Goal: Task Accomplishment & Management: Complete application form

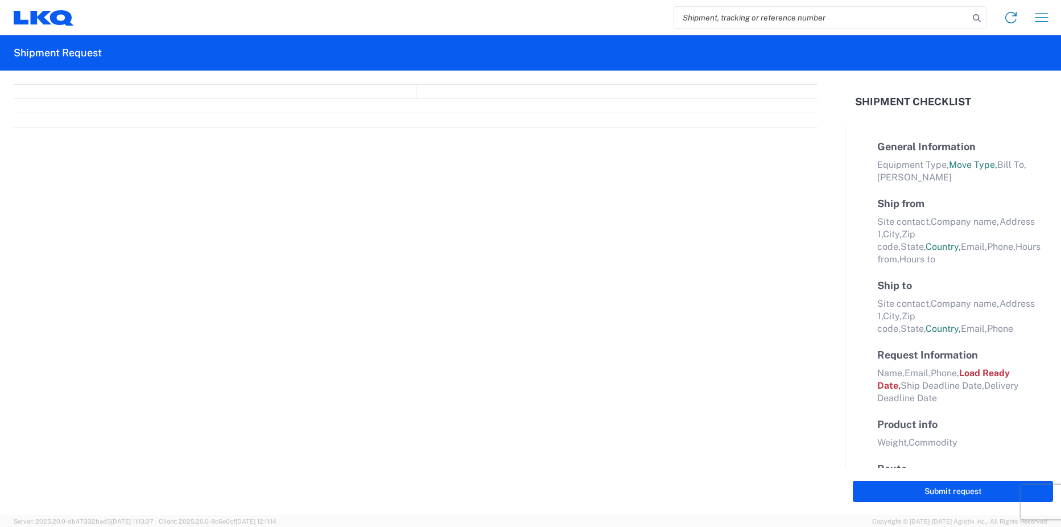
select select "FULL"
select select "LBS"
select select "IN"
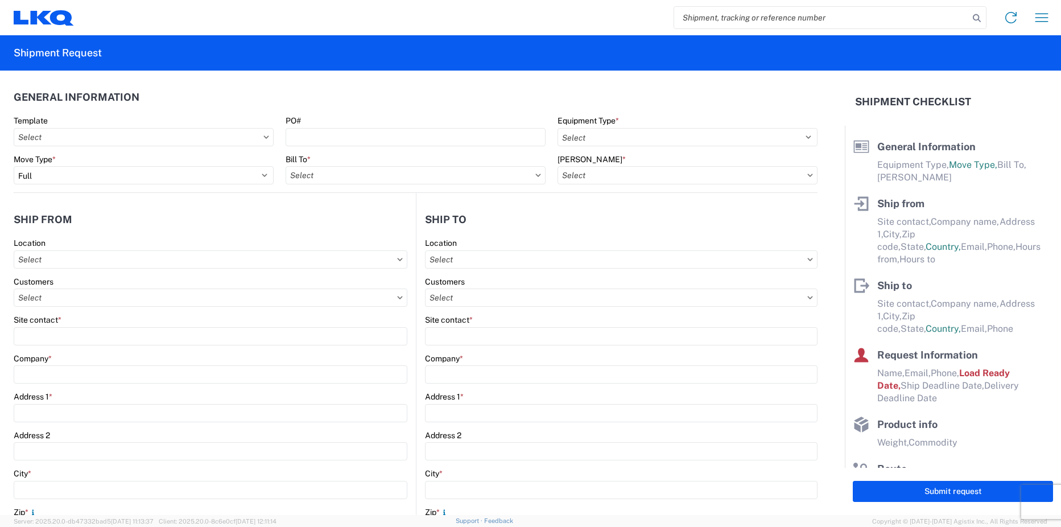
click at [730, 20] on input "search" at bounding box center [821, 18] width 295 height 22
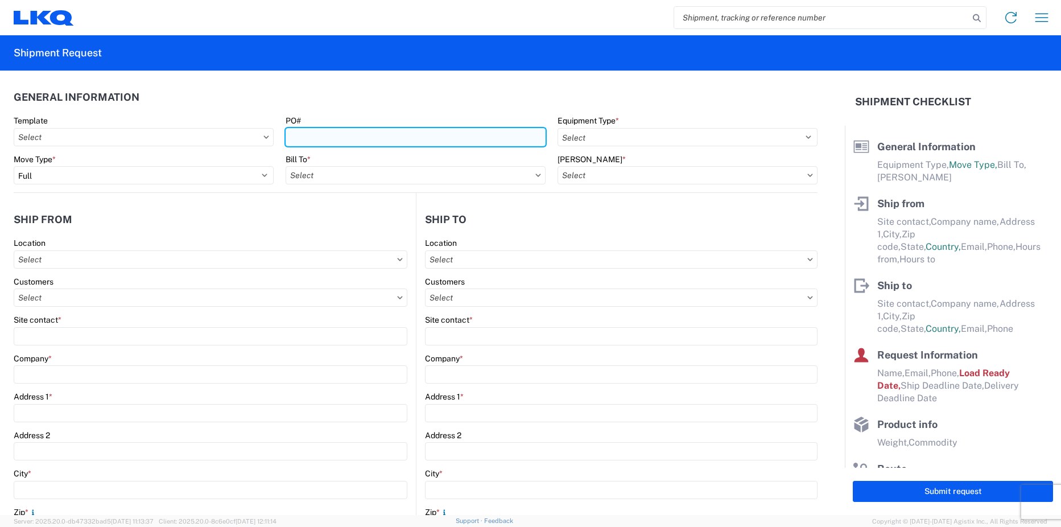
click at [361, 141] on input "PO#" at bounding box center [416, 137] width 260 height 18
click at [312, 139] on input "PO#" at bounding box center [416, 137] width 260 height 18
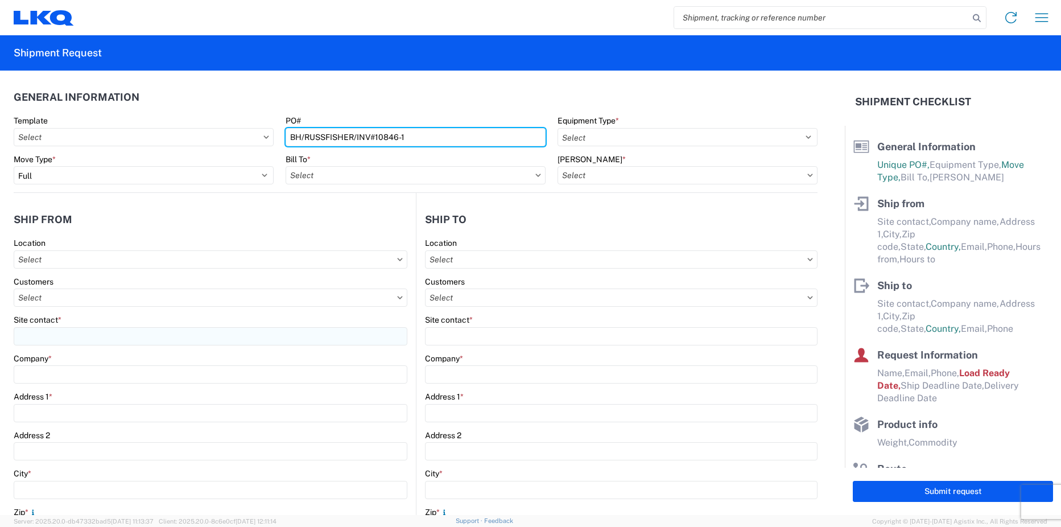
type input "BH/RUSSFISHER/INV#10846-1"
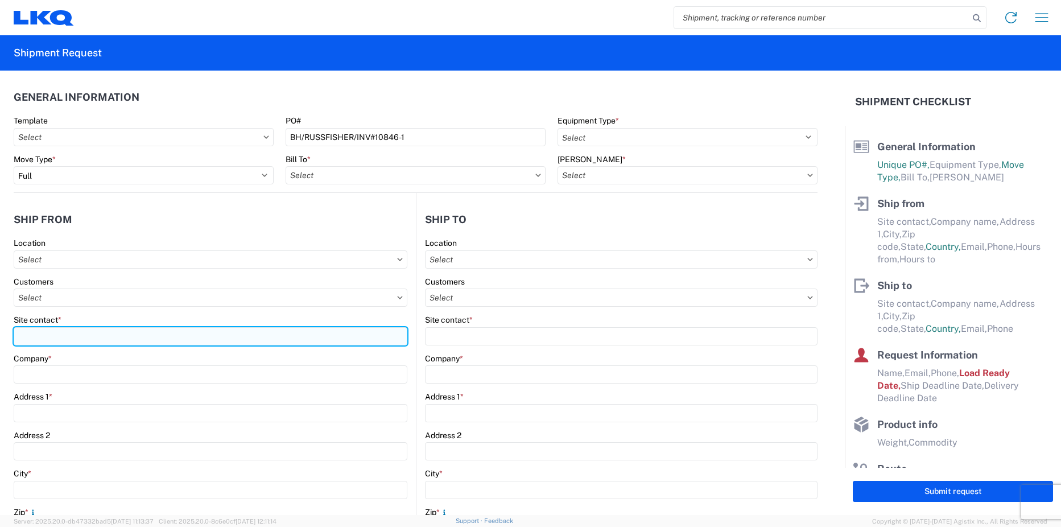
click at [46, 333] on input "Site contact *" at bounding box center [211, 336] width 394 height 18
type input "[PERSON_NAME]"
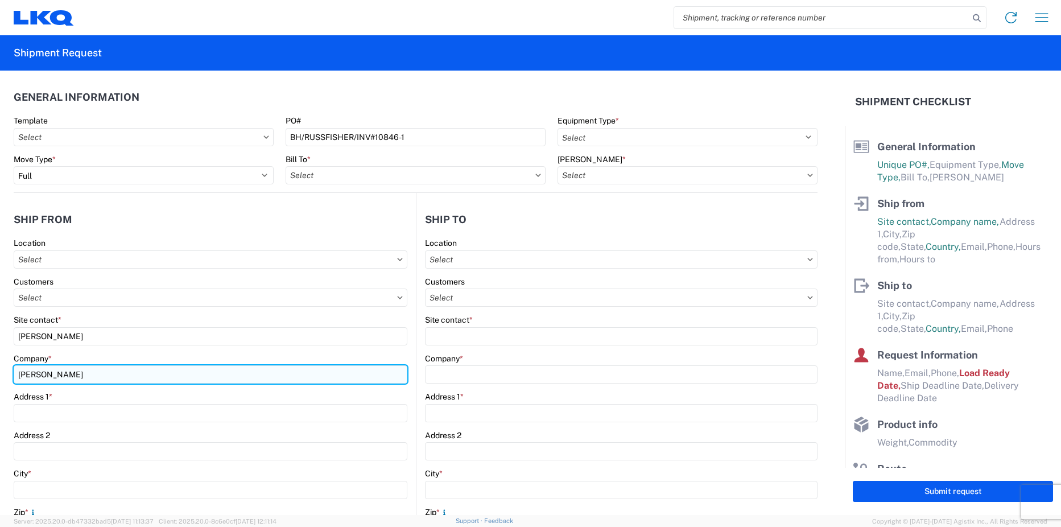
click at [102, 378] on input "[PERSON_NAME]" at bounding box center [211, 374] width 394 height 18
type input "[PERSON_NAME] TRUCK PARTS & PARKING"
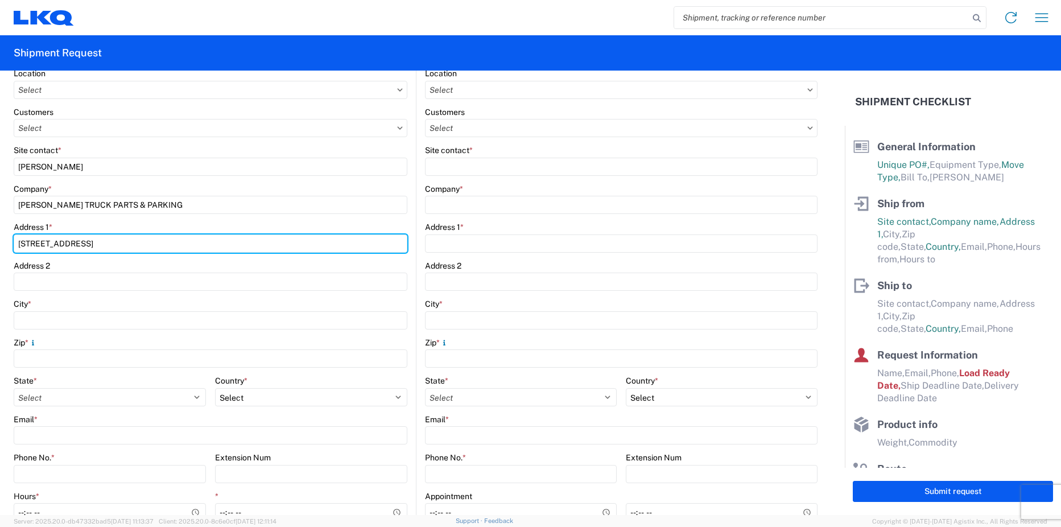
scroll to position [171, 0]
type input "[STREET_ADDRESS]"
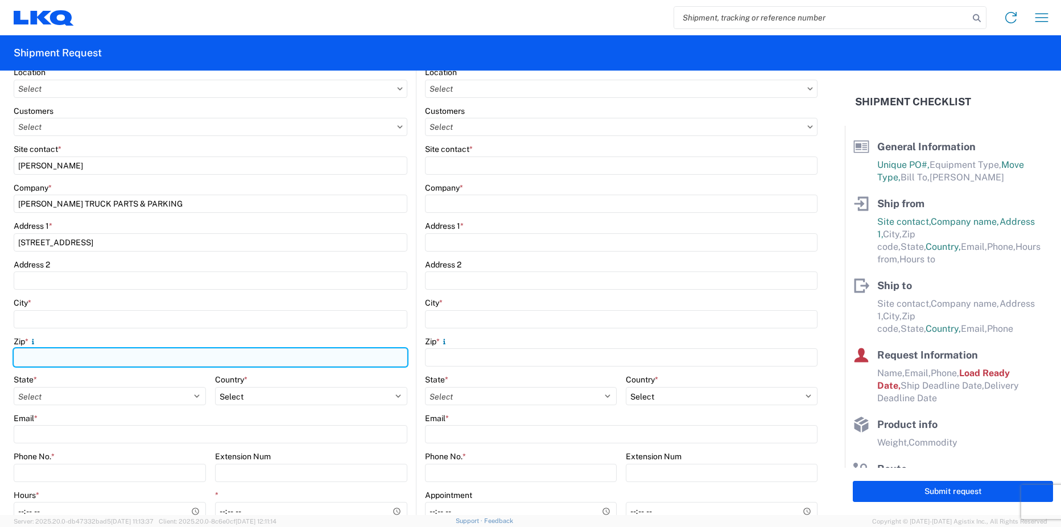
click at [61, 360] on input "Zip *" at bounding box center [211, 357] width 394 height 18
type input "47834"
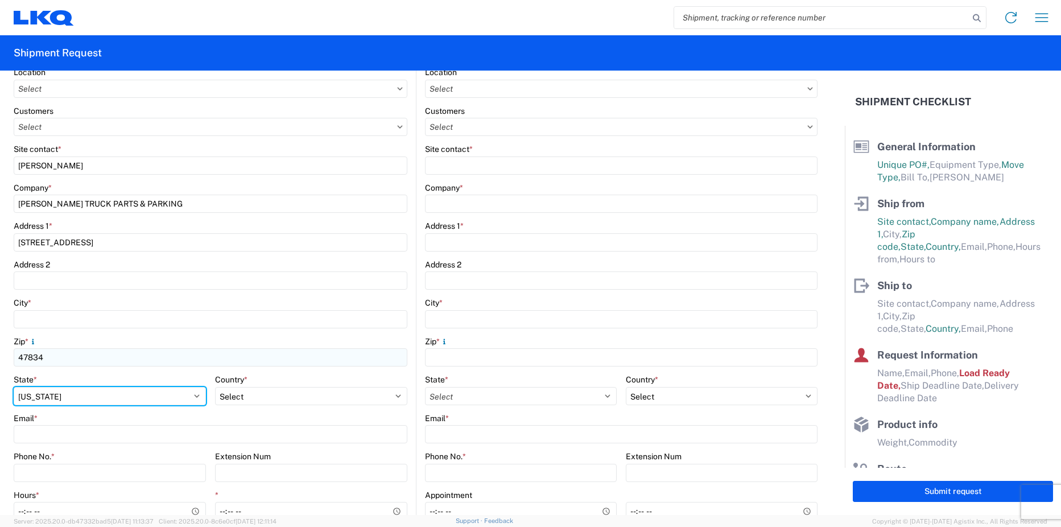
select select "IN"
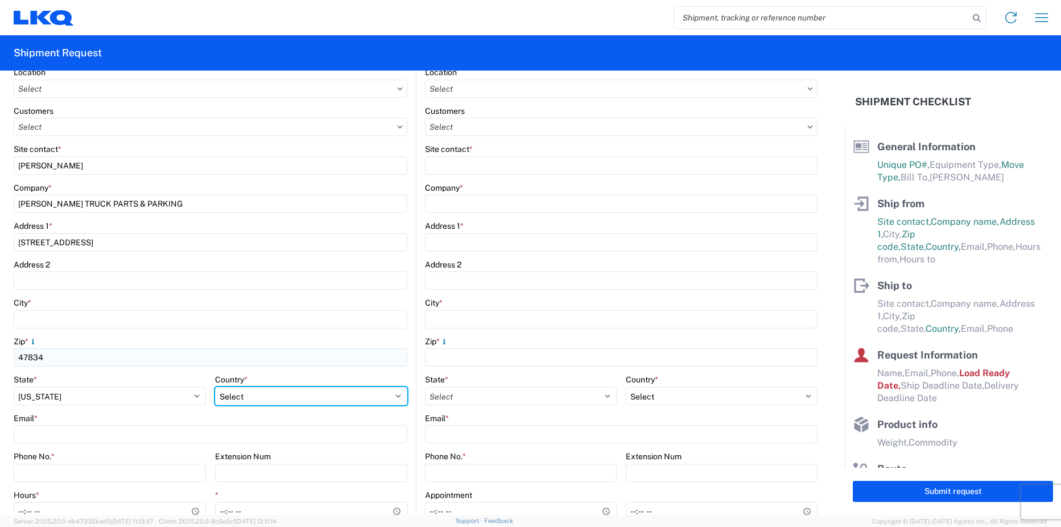
select select "US"
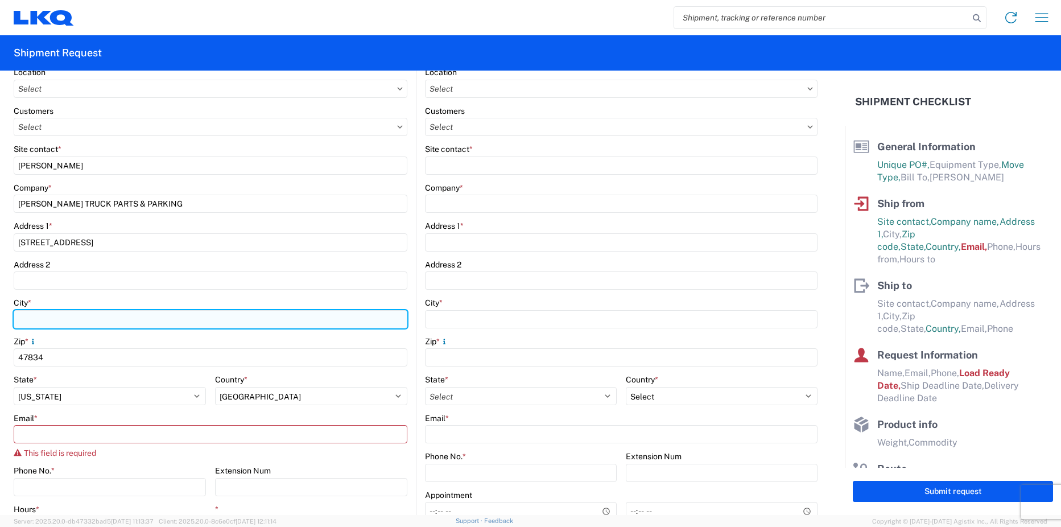
click at [85, 319] on input "City *" at bounding box center [211, 319] width 394 height 18
type input "[GEOGRAPHIC_DATA]"
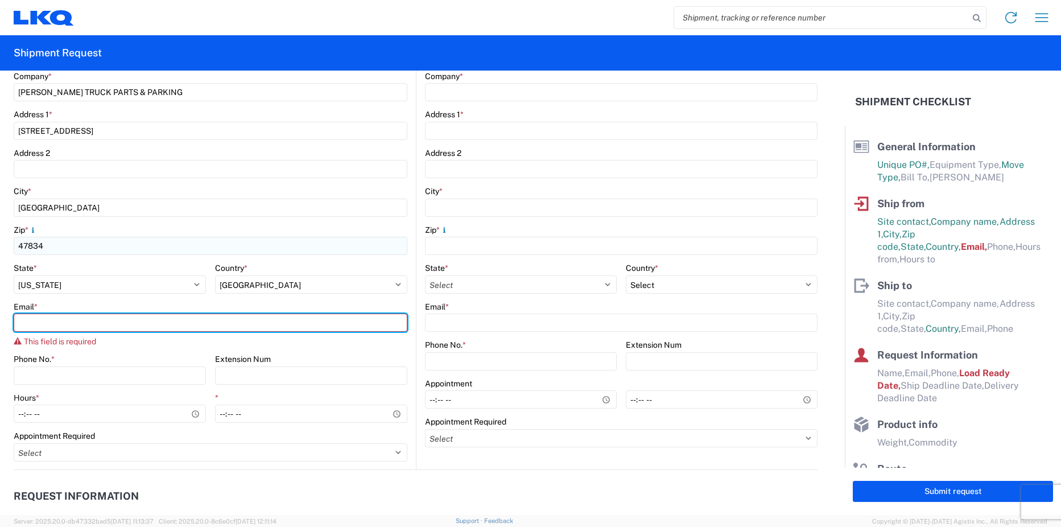
scroll to position [284, 0]
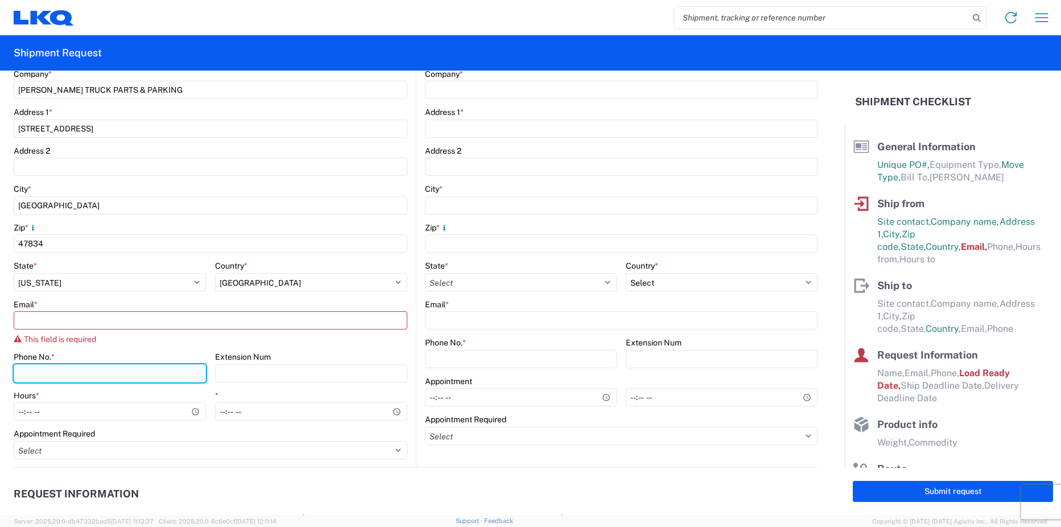
click at [58, 371] on input "Phone No. *" at bounding box center [110, 373] width 192 height 18
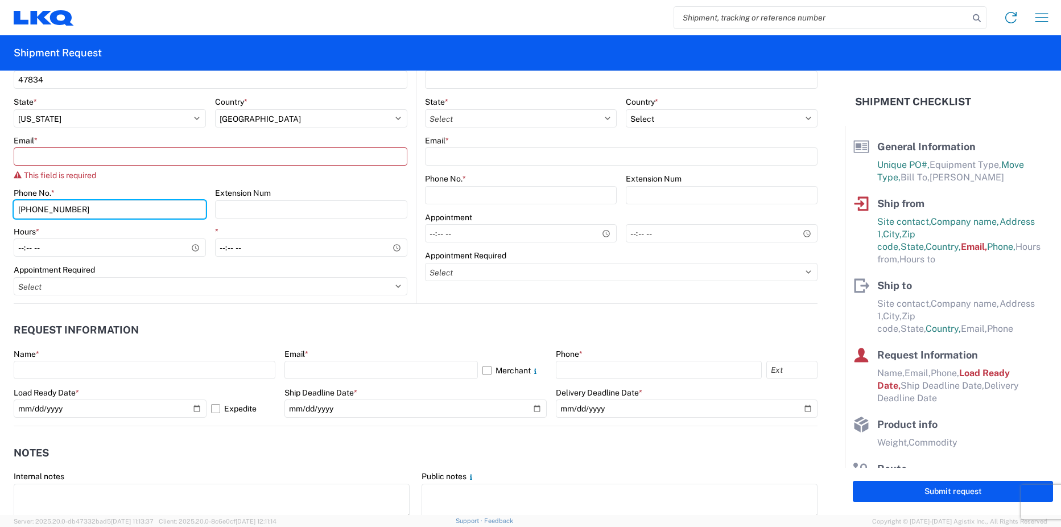
scroll to position [455, 0]
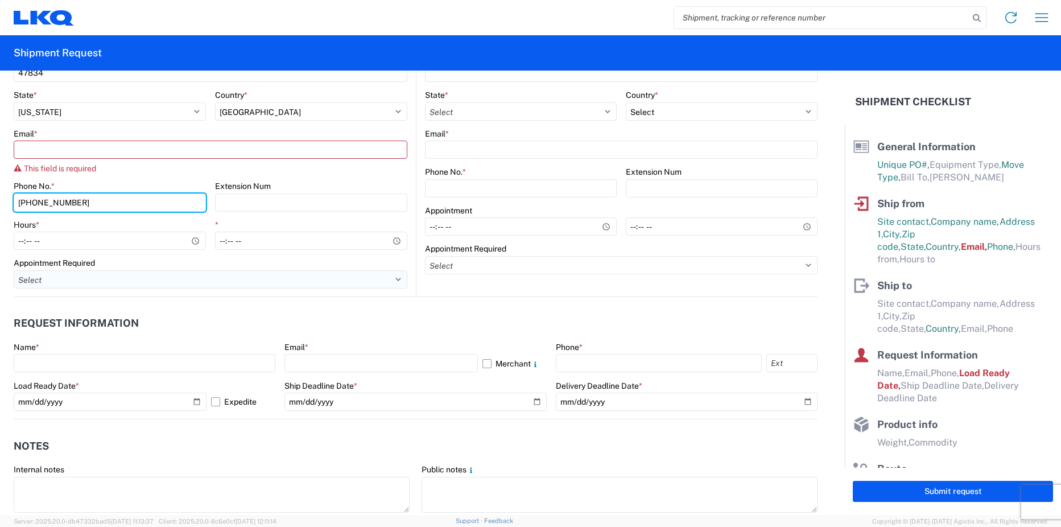
type input "[PHONE_NUMBER]"
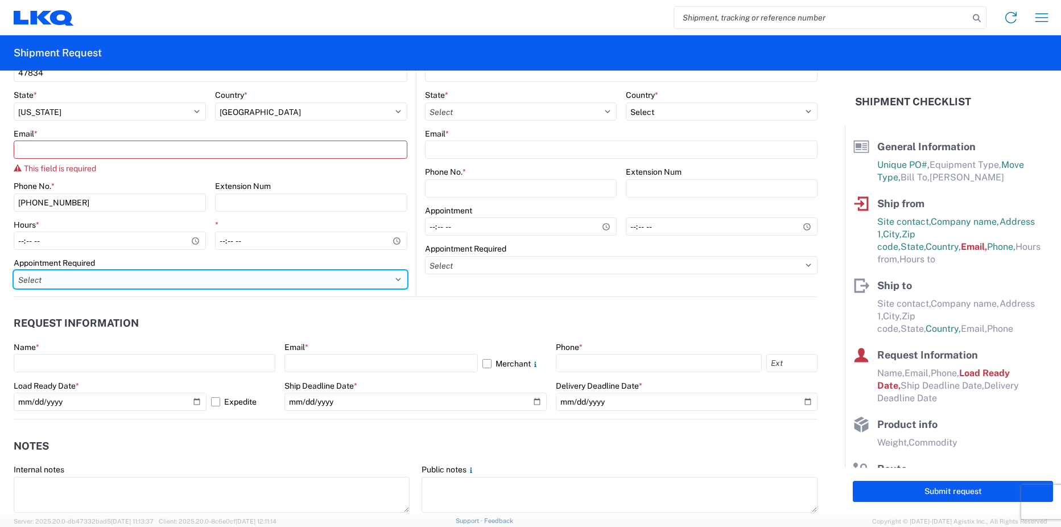
click at [185, 284] on select "Select Appt Required Appt Not Required Appt - First available" at bounding box center [211, 279] width 394 height 18
select select "apptRequired"
click at [14, 270] on select "Select Appt Required Appt Not Required Appt - First available" at bounding box center [211, 279] width 394 height 18
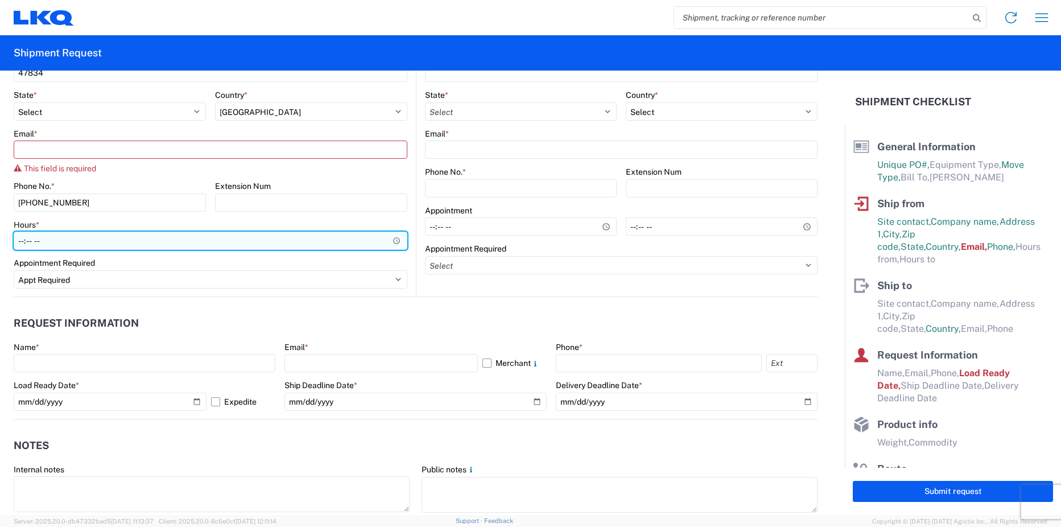
click at [166, 239] on input "Hours *" at bounding box center [211, 241] width 394 height 18
type input "09:00"
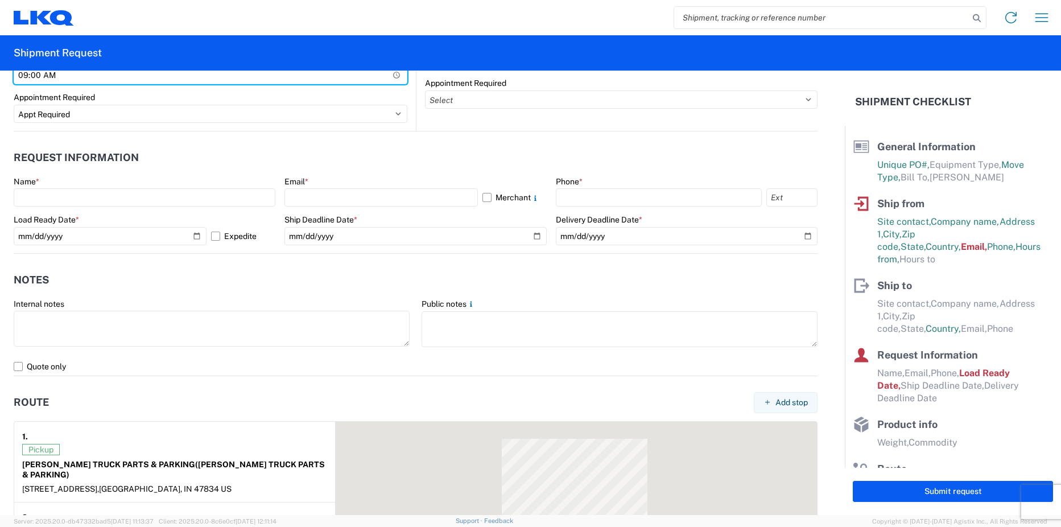
scroll to position [626, 0]
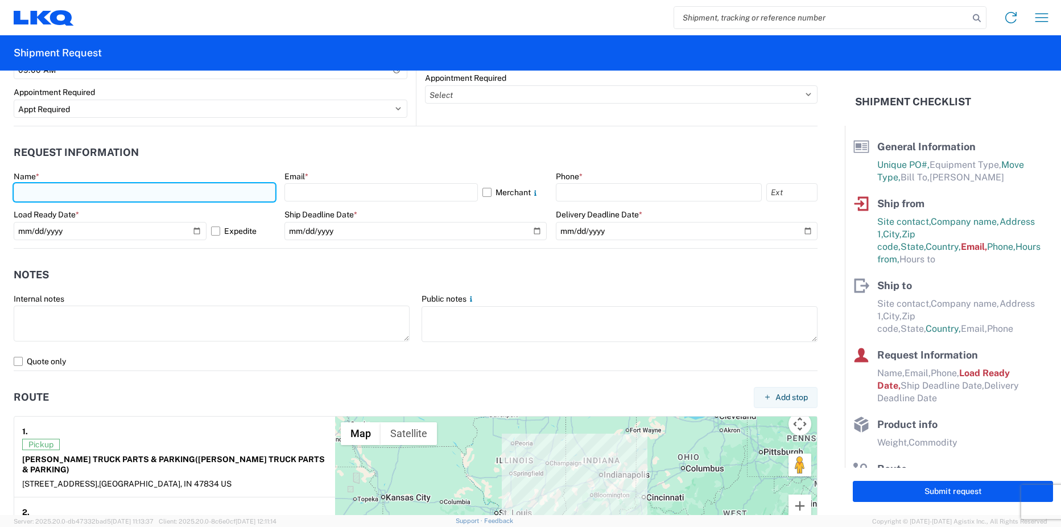
click at [176, 198] on input "text" at bounding box center [145, 192] width 262 height 18
type input "[PERSON_NAME]"
type input "LKQ Corporation"
type input "[STREET_ADDRESS]"
type input "Suite 1"
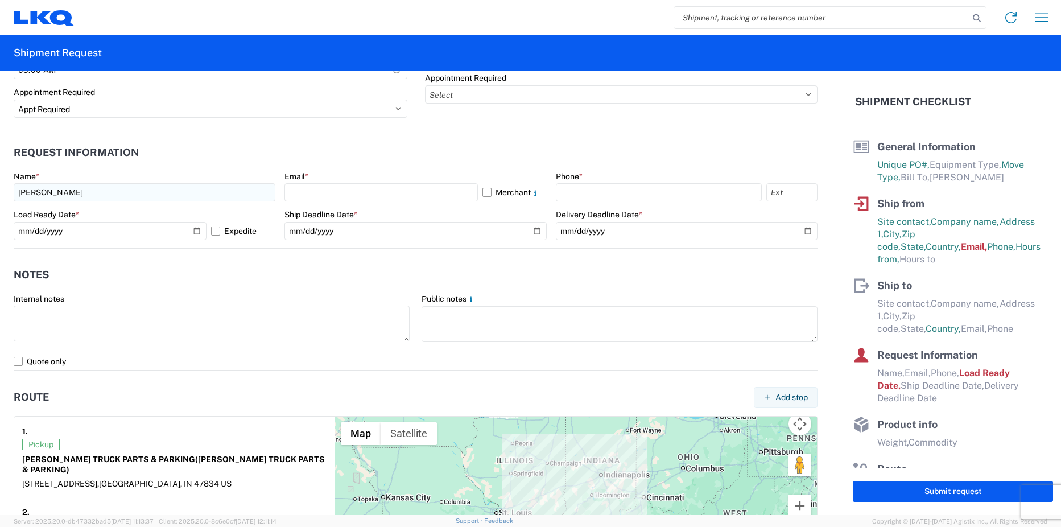
type input "LANSING, [GEOGRAPHIC_DATA]"
type input "60438"
select select "IL"
type input "[EMAIL_ADDRESS][DOMAIN_NAME]"
type input "7085109945"
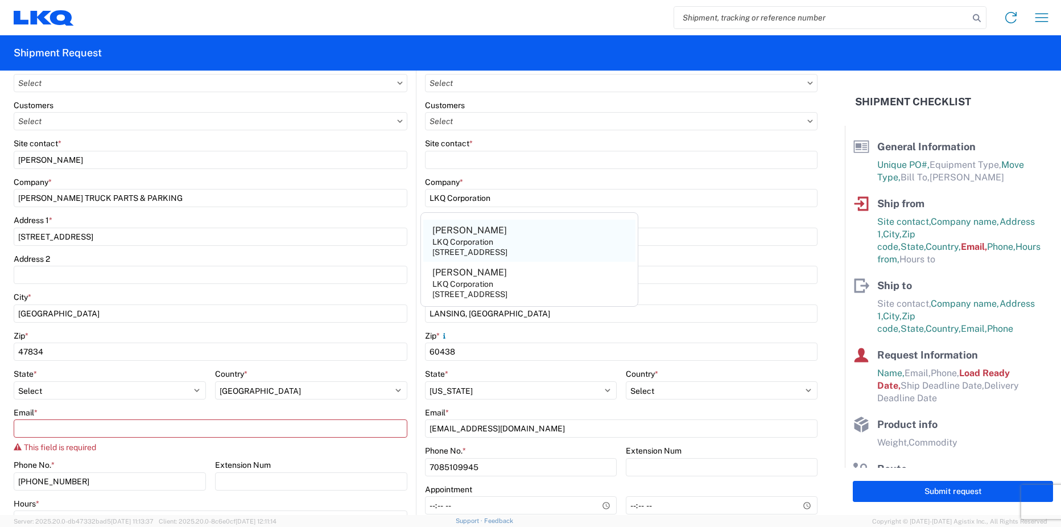
scroll to position [171, 0]
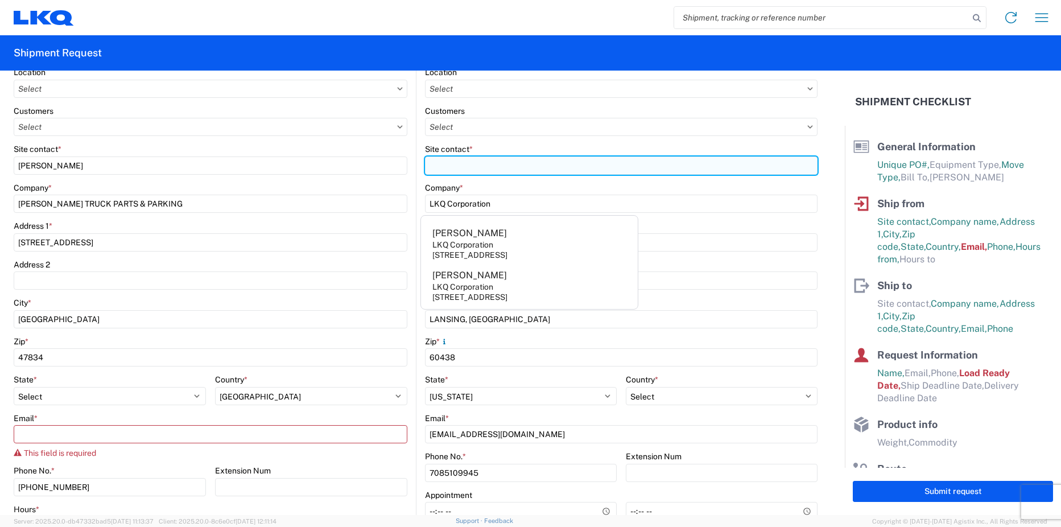
click at [609, 169] on input "Site contact *" at bounding box center [621, 165] width 393 height 18
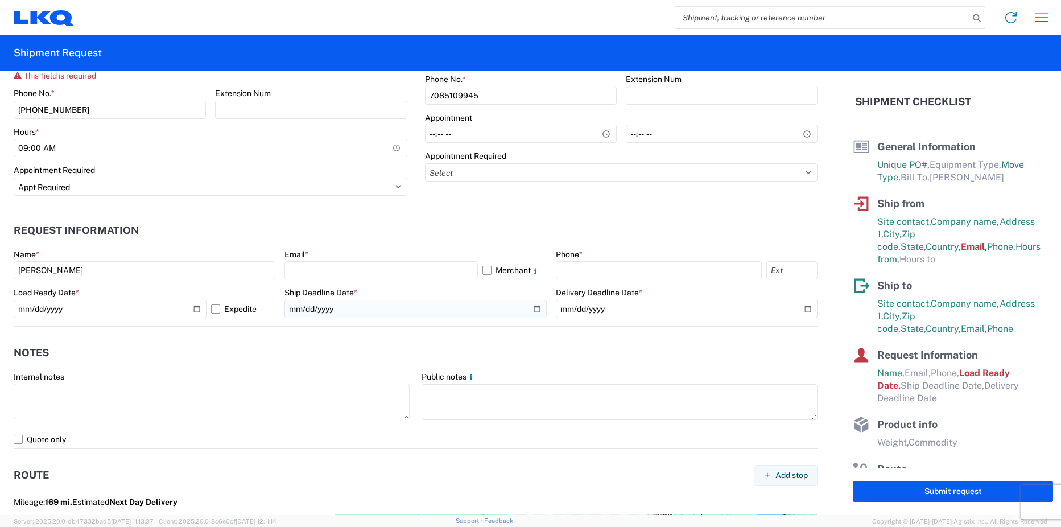
scroll to position [569, 0]
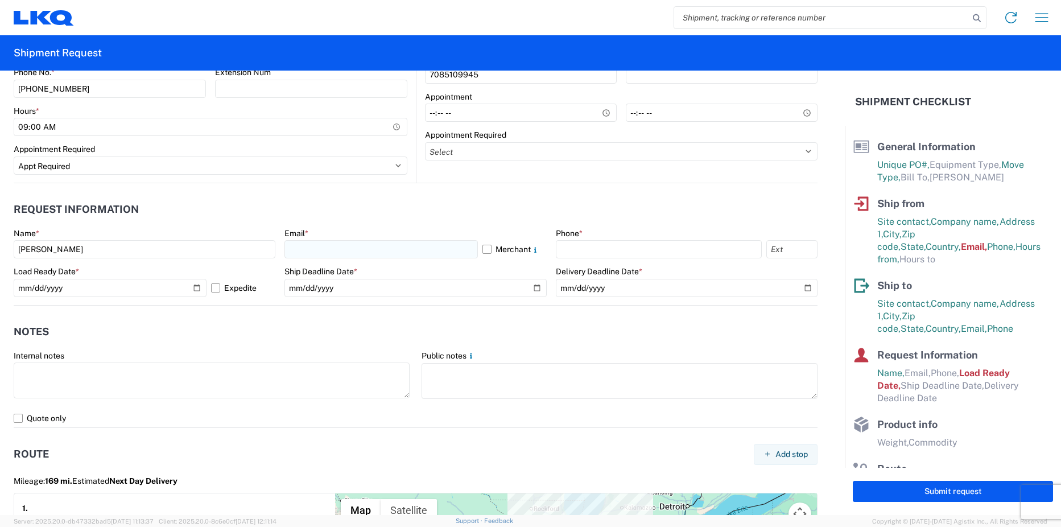
type input "[PERSON_NAME]"
click at [367, 251] on input "text" at bounding box center [380, 249] width 193 height 18
type input "[EMAIL_ADDRESS][DOMAIN_NAME]"
type input "7085109945"
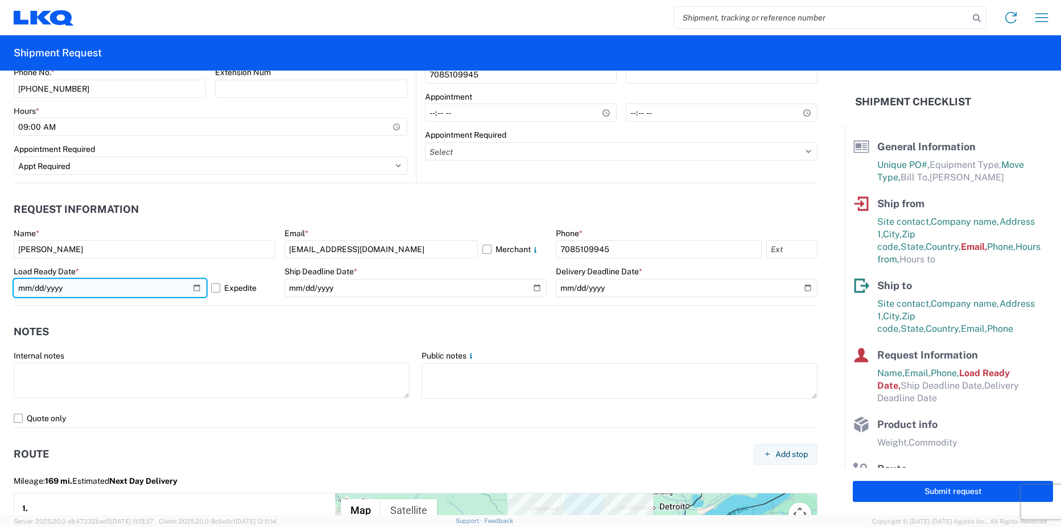
click at [198, 290] on input "[DATE]" at bounding box center [110, 288] width 193 height 18
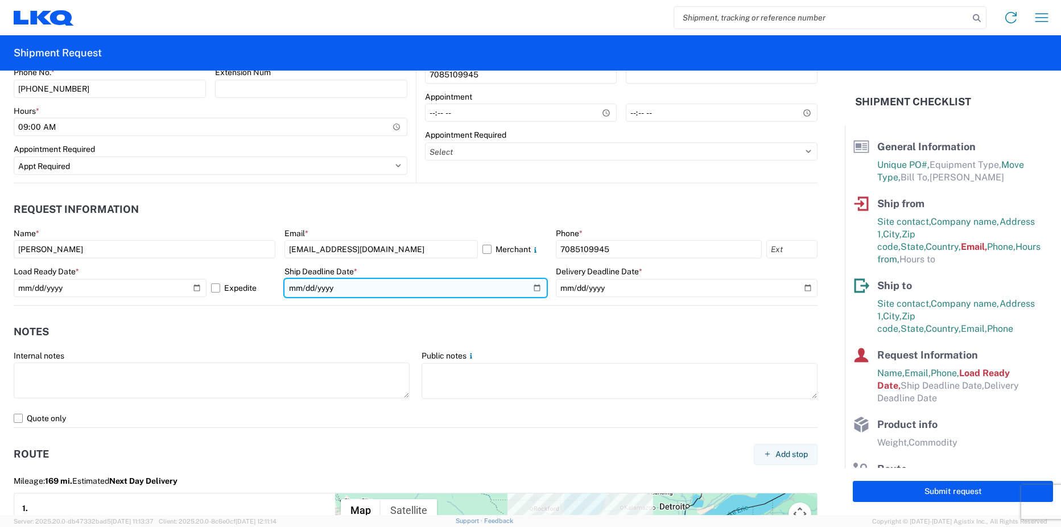
click at [535, 285] on input "date" at bounding box center [415, 288] width 262 height 18
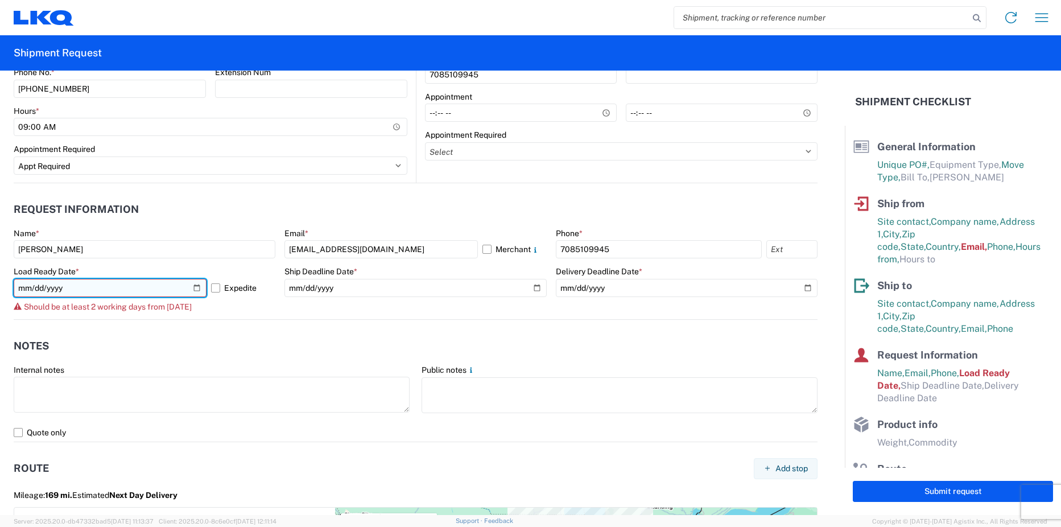
click at [190, 286] on input "[DATE]" at bounding box center [110, 288] width 193 height 18
type input "[DATE]"
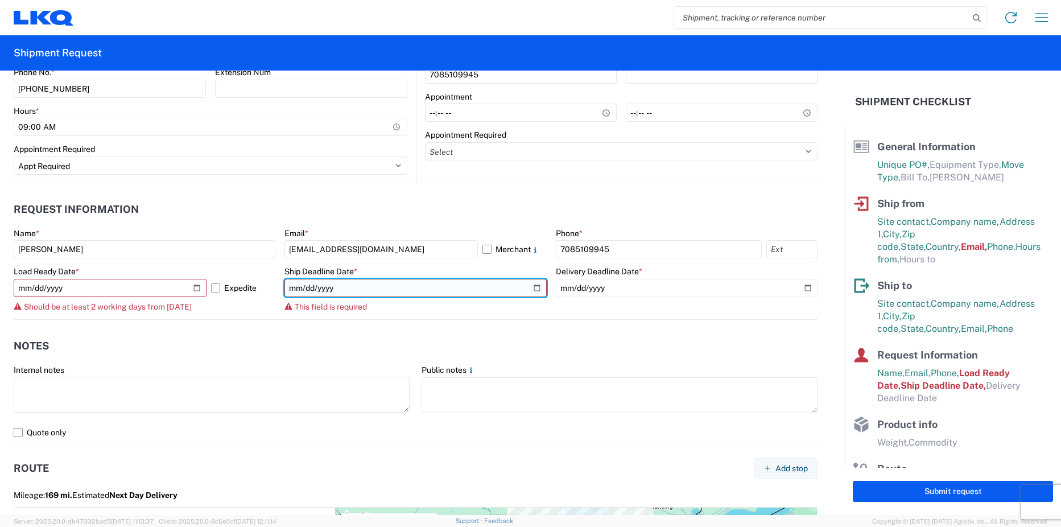
click at [533, 283] on input "date" at bounding box center [415, 288] width 262 height 18
type input "[DATE]"
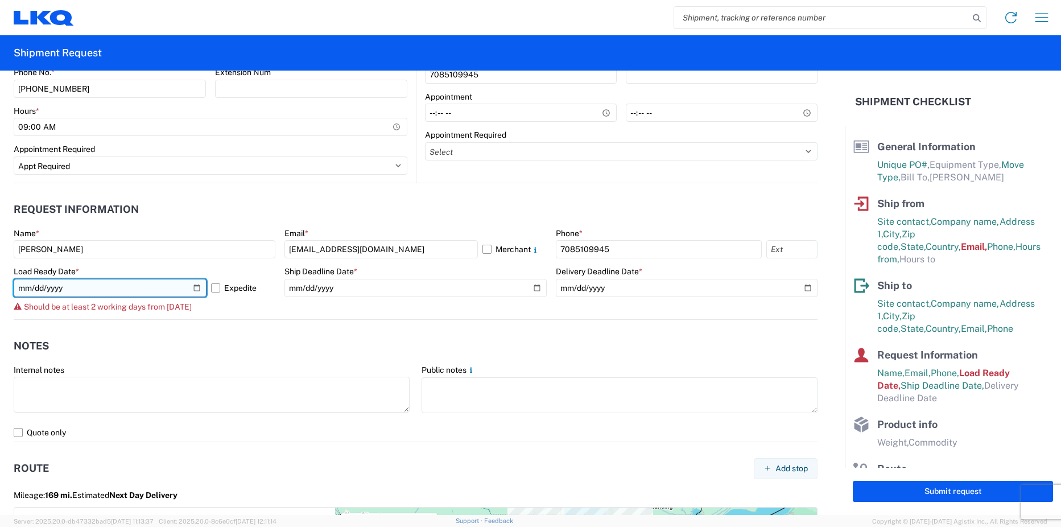
click at [195, 283] on input "[DATE]" at bounding box center [110, 288] width 193 height 18
click at [351, 342] on header "Notes" at bounding box center [416, 346] width 804 height 26
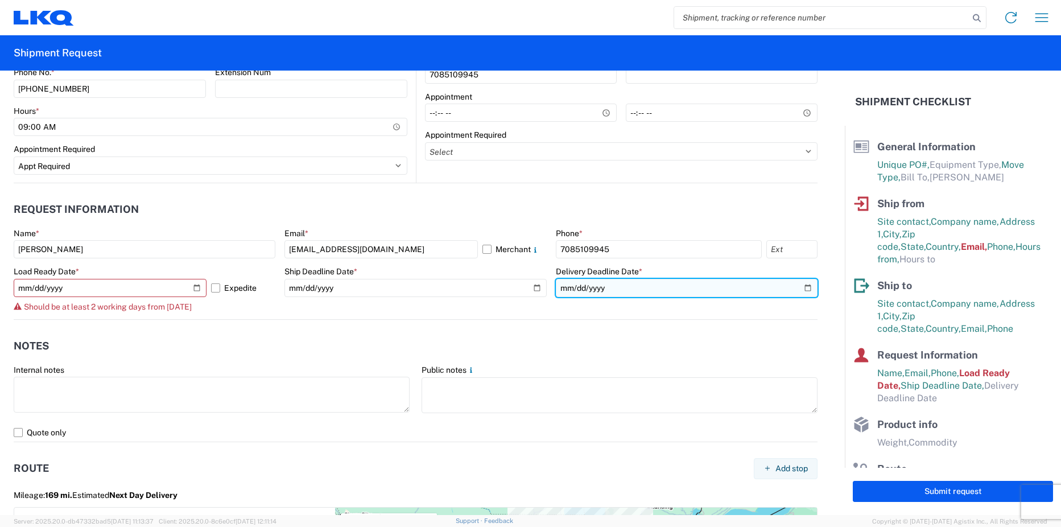
click at [655, 292] on input "date" at bounding box center [687, 288] width 262 height 18
click at [800, 287] on input "date" at bounding box center [687, 288] width 262 height 18
type input "[DATE]"
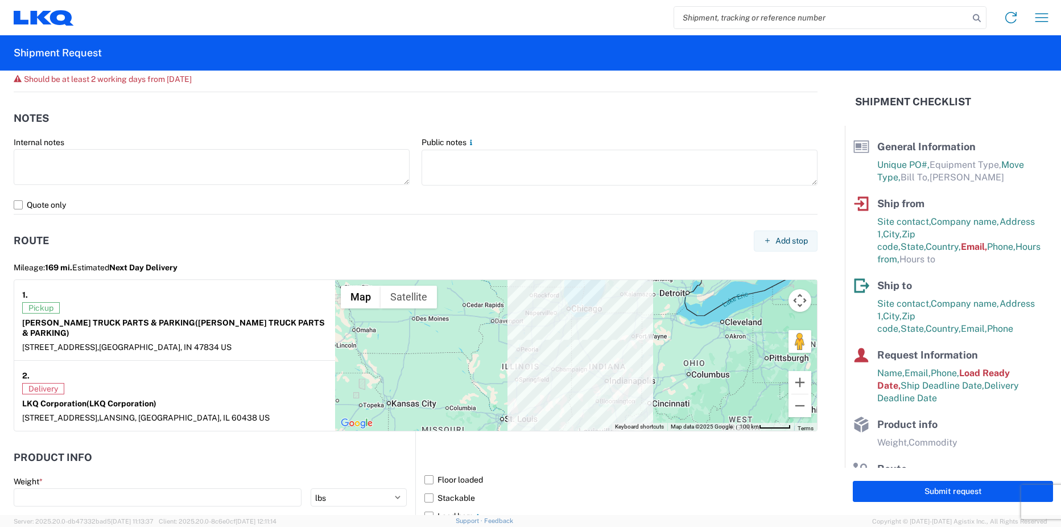
scroll to position [683, 0]
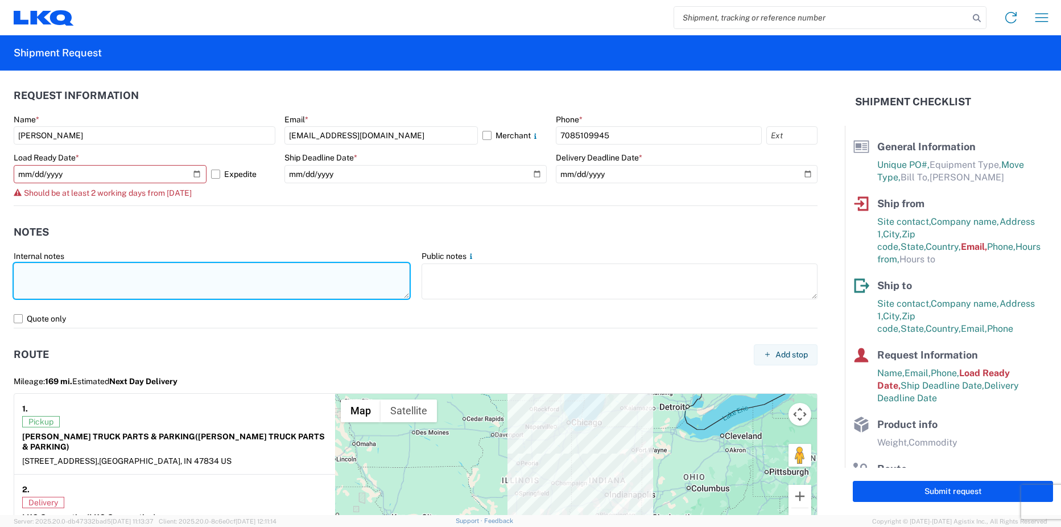
click at [132, 275] on textarea at bounding box center [212, 281] width 396 height 36
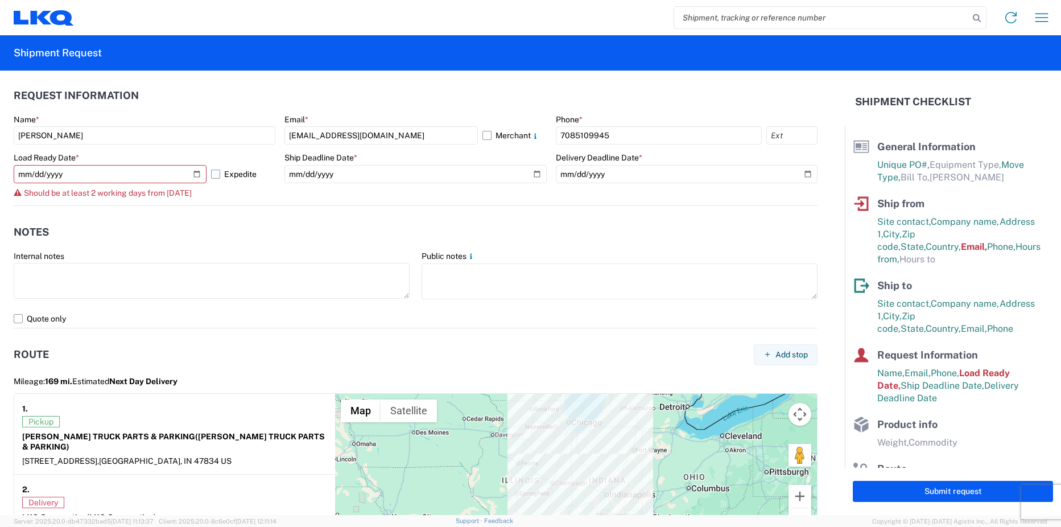
click at [212, 176] on label "Expedite" at bounding box center [243, 174] width 64 height 18
click at [0, 0] on input "Expedite" at bounding box center [0, 0] width 0 height 0
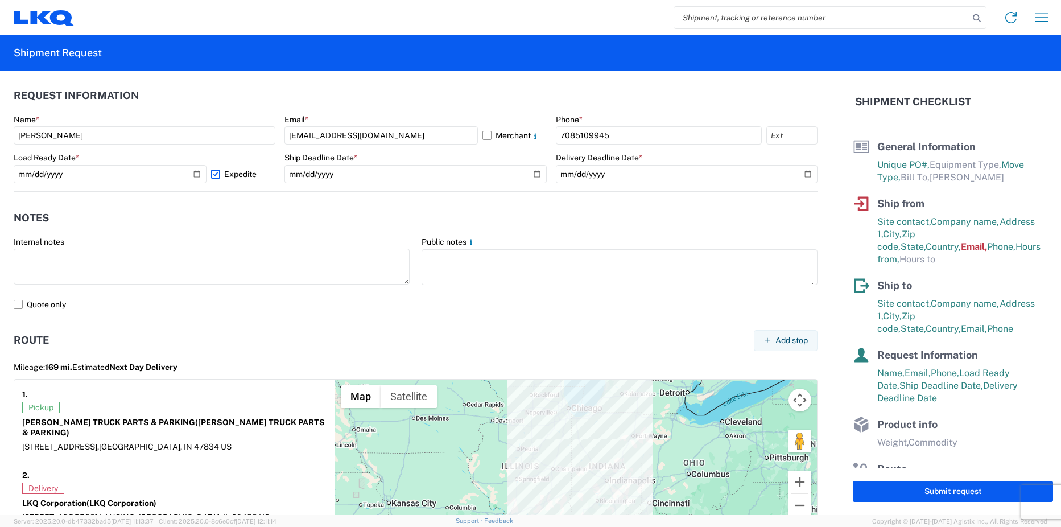
click at [192, 220] on header "Notes" at bounding box center [416, 218] width 804 height 26
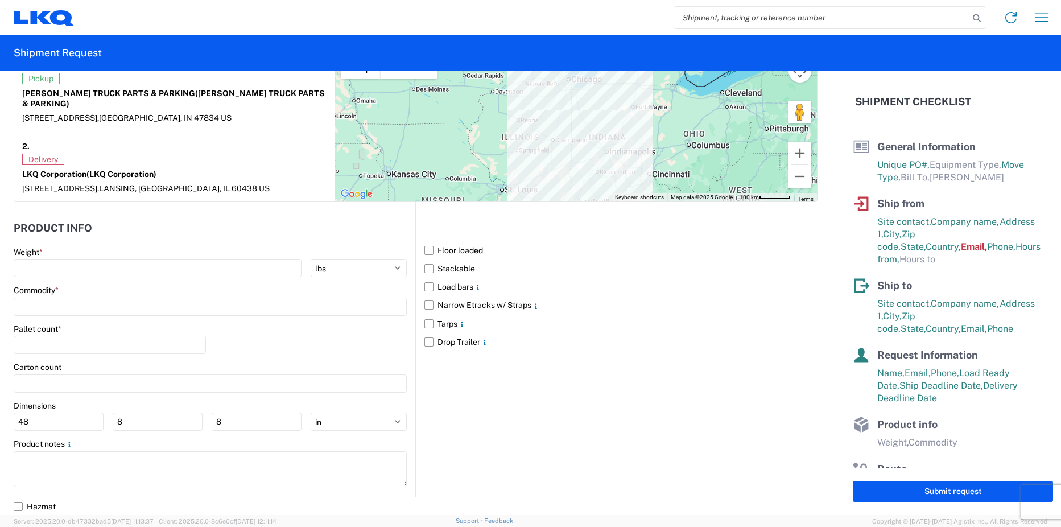
scroll to position [1012, 0]
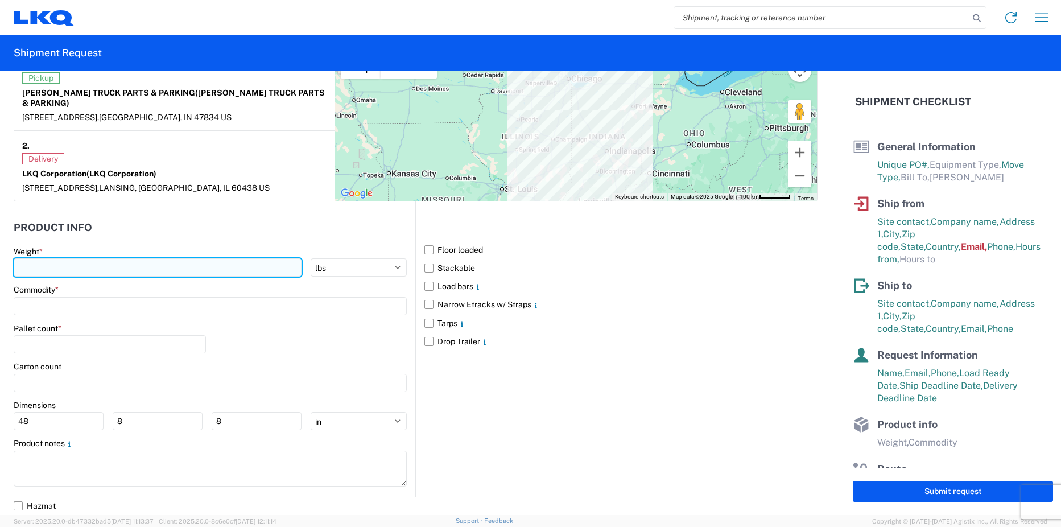
drag, startPoint x: 92, startPoint y: 274, endPoint x: 104, endPoint y: 268, distance: 12.5
click at [92, 274] on input "number" at bounding box center [158, 267] width 288 height 18
type input "42000"
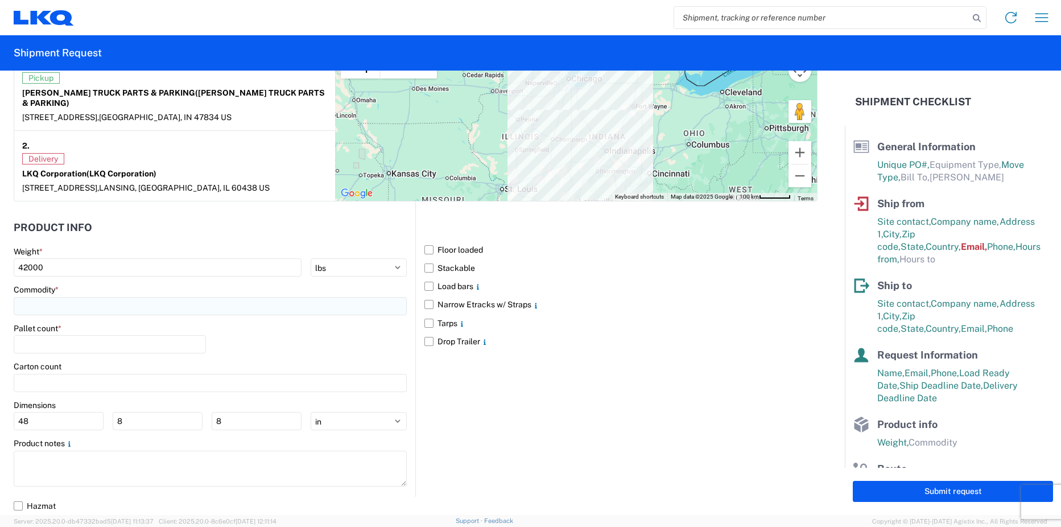
click at [101, 297] on input at bounding box center [210, 306] width 393 height 18
type input "eng"
click at [86, 353] on div "Engines, Transmissions" at bounding box center [115, 357] width 199 height 18
type input "Engines, Transmissions"
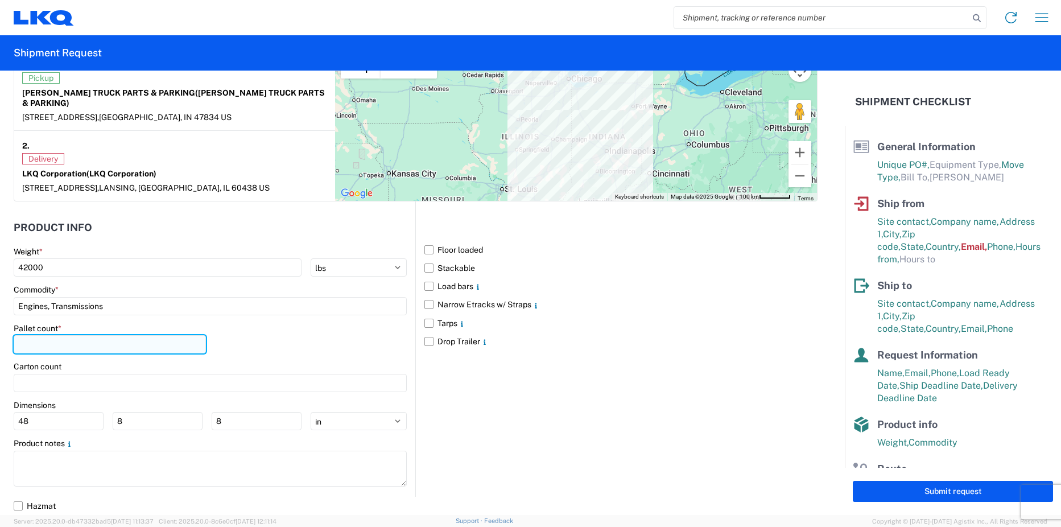
click at [85, 353] on input "number" at bounding box center [110, 344] width 192 height 18
drag, startPoint x: 42, startPoint y: 338, endPoint x: 6, endPoint y: 339, distance: 36.4
click at [6, 339] on form "General Information Template PO# BH/RUSSFISHER/INV#10846-1 Equipment Type * Sel…" at bounding box center [422, 293] width 845 height 444
type input "20"
click at [494, 391] on div "Floor loaded Stackable Load bars Narrow Etracks w/ Straps Tarps Drop Trailer" at bounding box center [616, 348] width 402 height 295
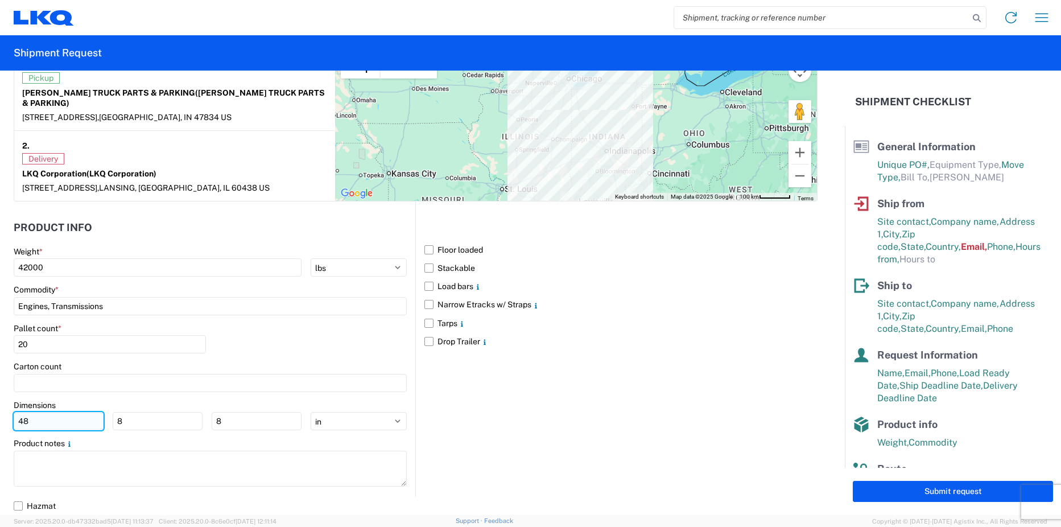
click at [86, 427] on input "48" at bounding box center [59, 421] width 90 height 18
click at [357, 419] on select "ft in cm" at bounding box center [359, 421] width 96 height 18
click at [352, 422] on select "ft in cm" at bounding box center [359, 421] width 96 height 18
drag, startPoint x: 144, startPoint y: 424, endPoint x: 111, endPoint y: 422, distance: 33.1
click at [111, 422] on div "48 8 8" at bounding box center [158, 421] width 288 height 18
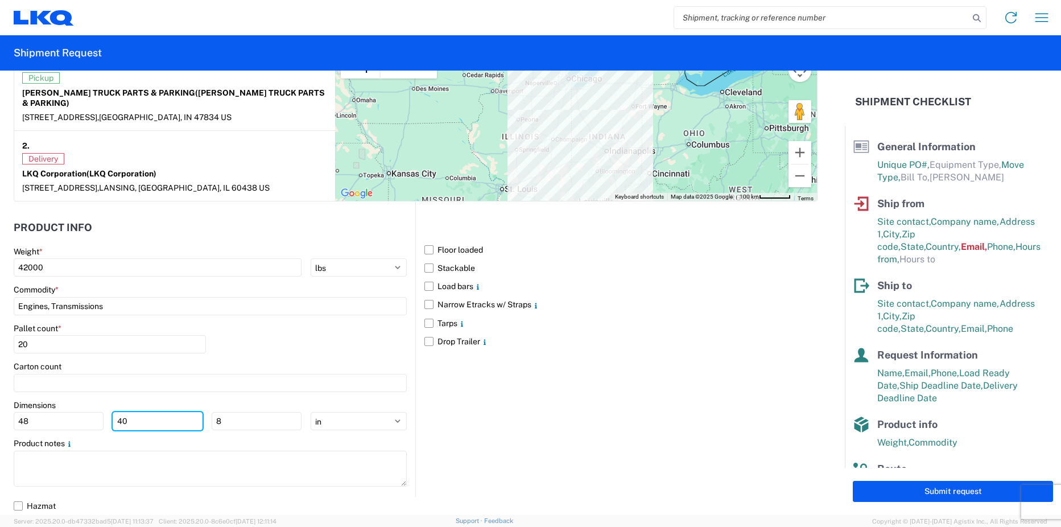
type input "40"
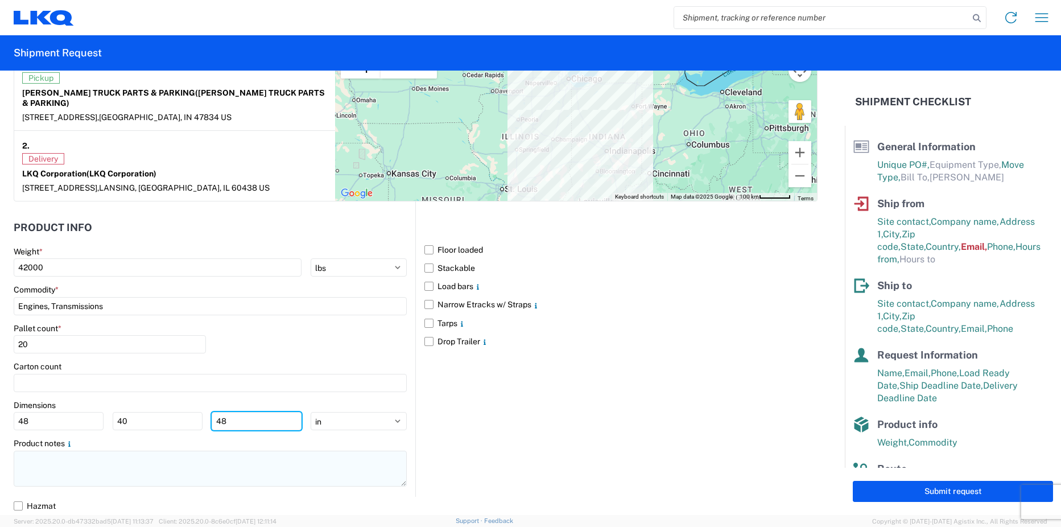
type input "48"
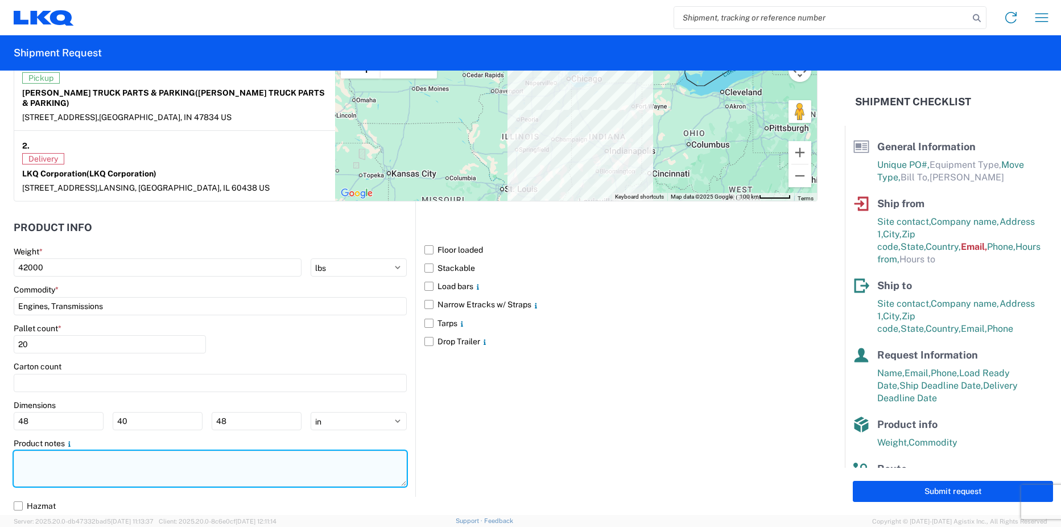
click at [177, 464] on textarea at bounding box center [210, 469] width 393 height 36
click at [144, 460] on textarea "PLEASE LOAD AS MANY ENGINES AS YOU CAN WEIGHT PERMITTED" at bounding box center [210, 469] width 393 height 36
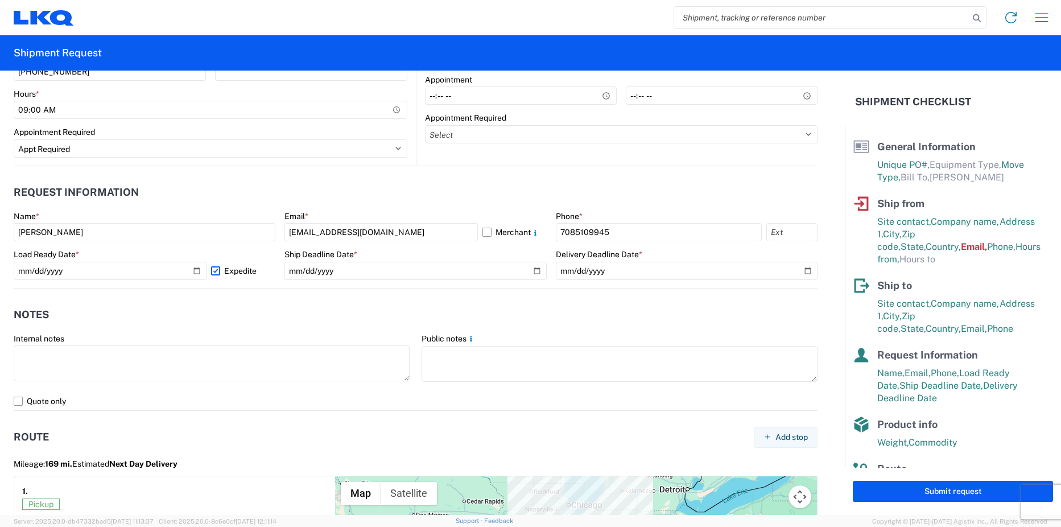
scroll to position [557, 0]
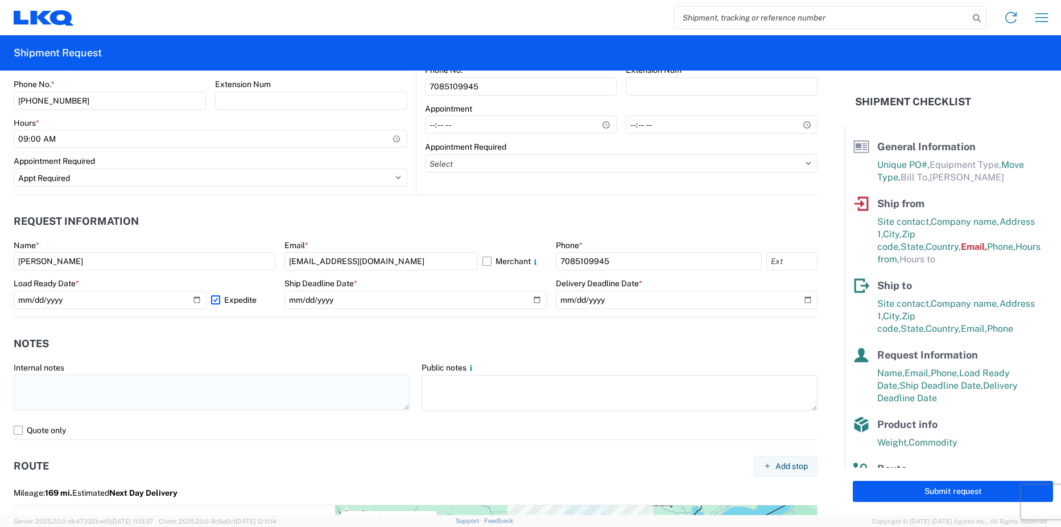
type textarea "PLEASE LOAD AS MANY ENGINES & TRANS AS YOU CAN WEIGHT PERMITTED"
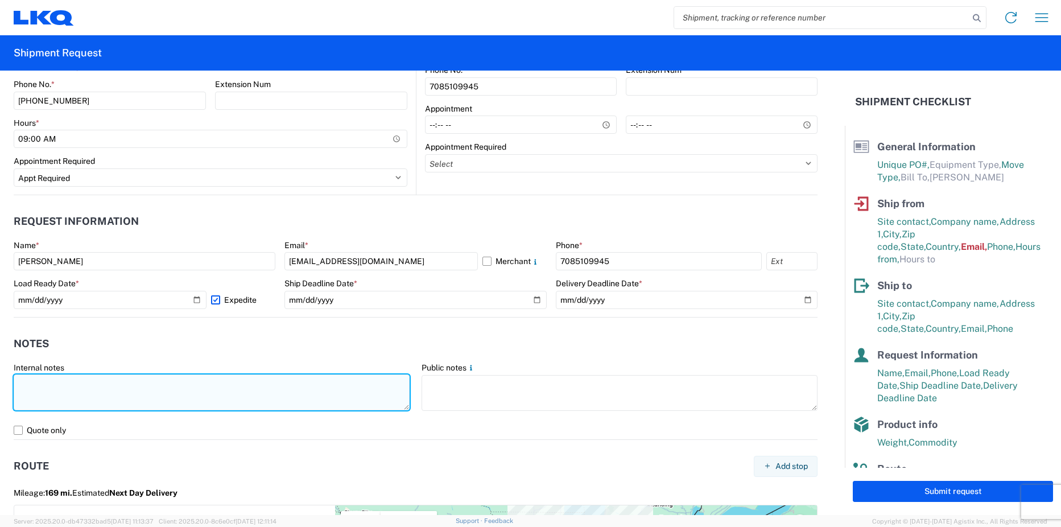
click at [59, 396] on textarea at bounding box center [212, 392] width 396 height 36
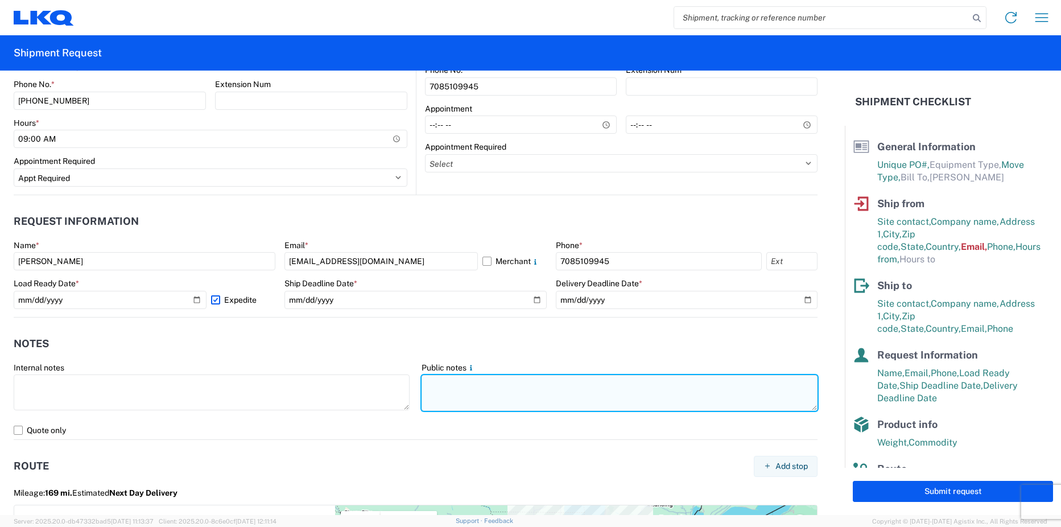
click at [441, 381] on textarea at bounding box center [620, 393] width 396 height 36
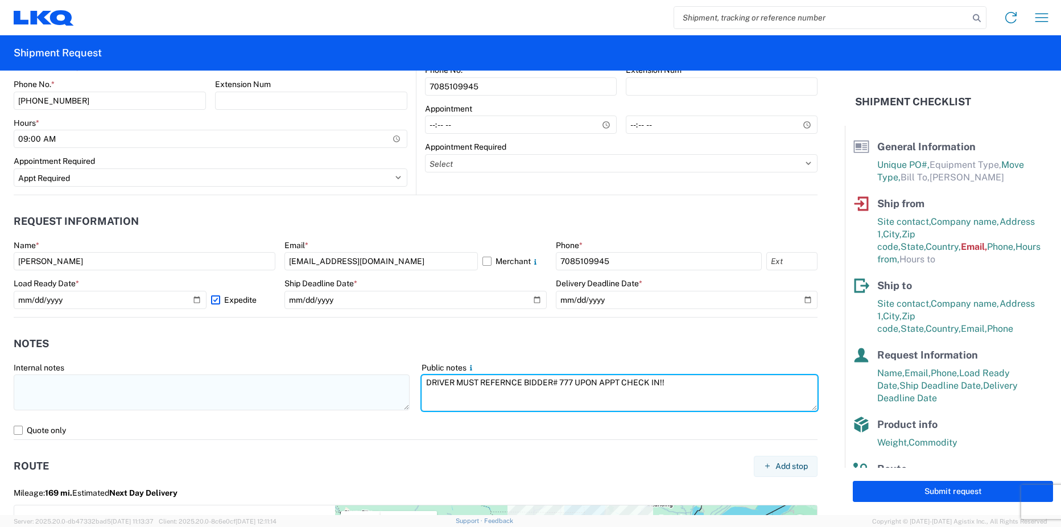
type textarea "DRIVER MUST REFERNCE BIDDER# 777 UPON APPT CHECK IN!!"
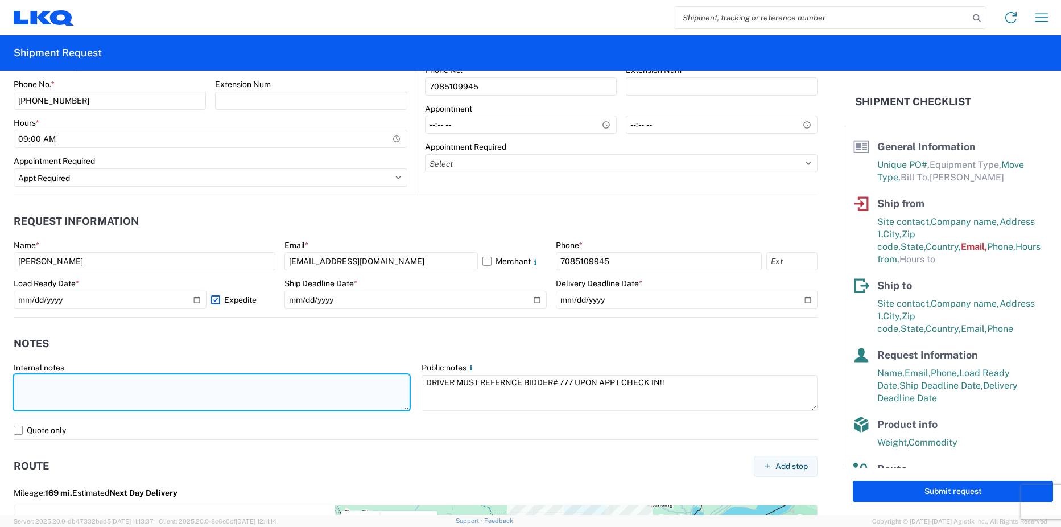
click at [187, 394] on textarea at bounding box center [212, 392] width 396 height 36
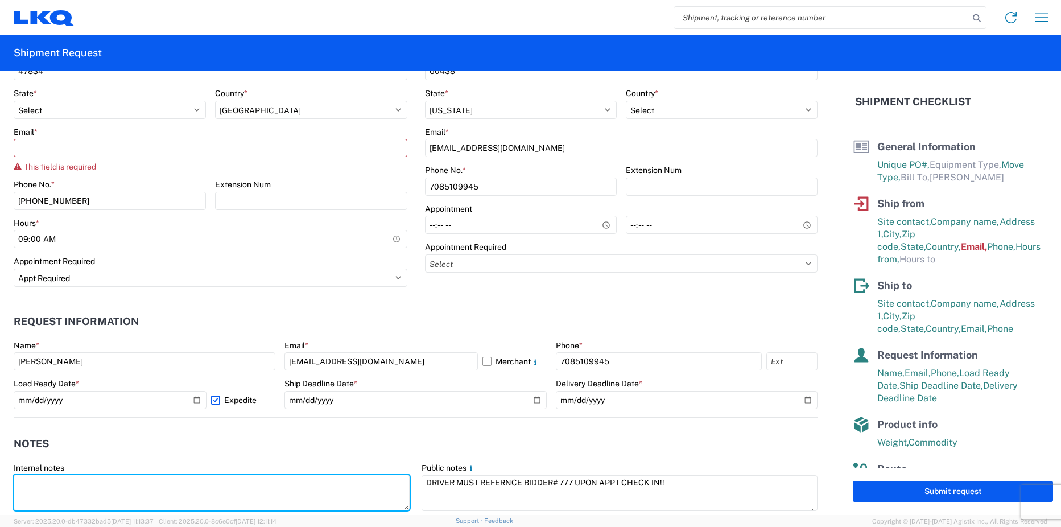
scroll to position [443, 0]
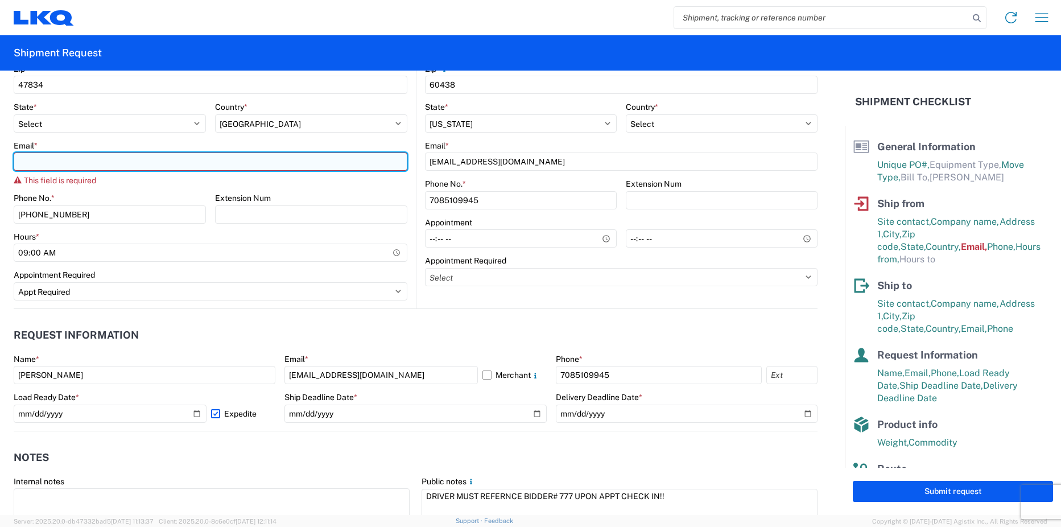
click at [72, 154] on input "Email *" at bounding box center [211, 161] width 394 height 18
type input "[EMAIL_ADDRESS][DOMAIN_NAME]"
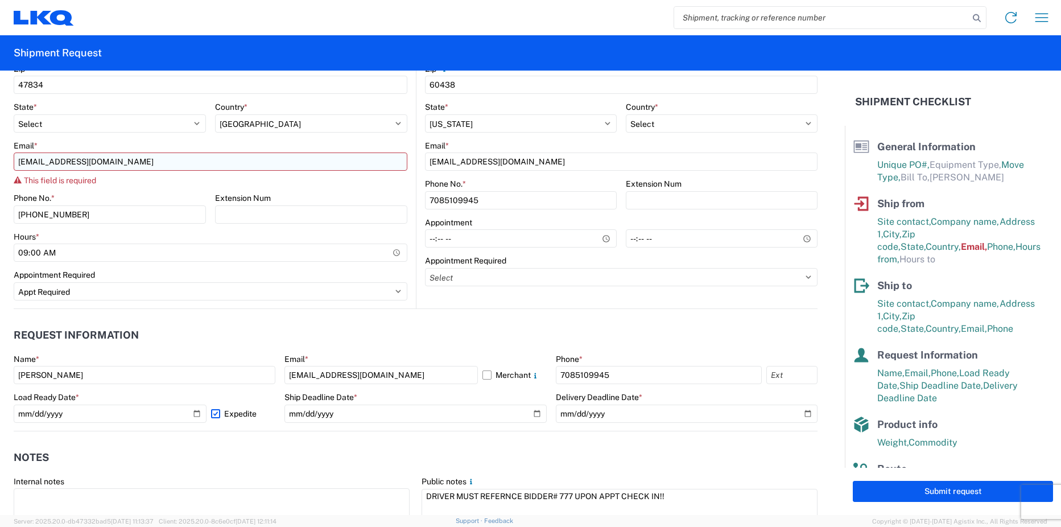
type input "Suite 1"
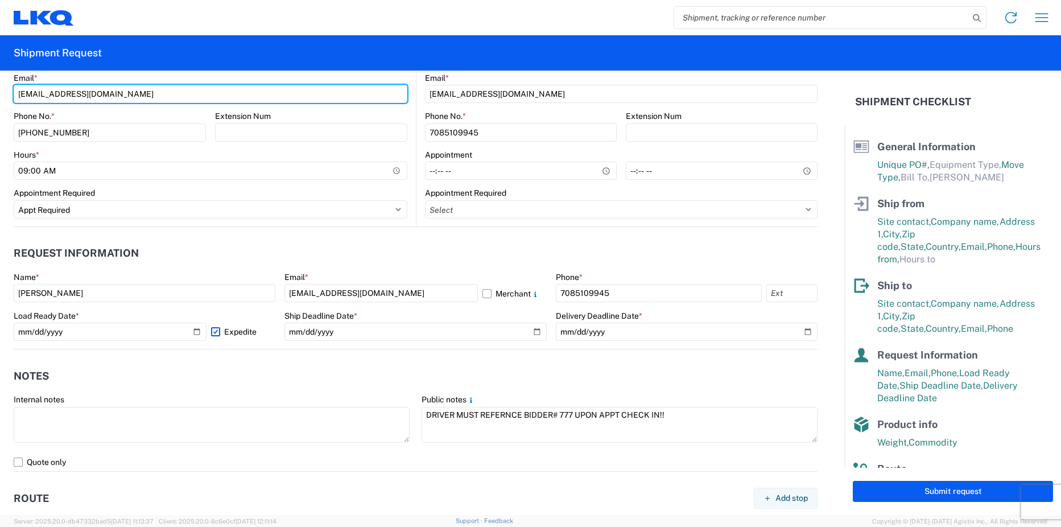
scroll to position [486, 0]
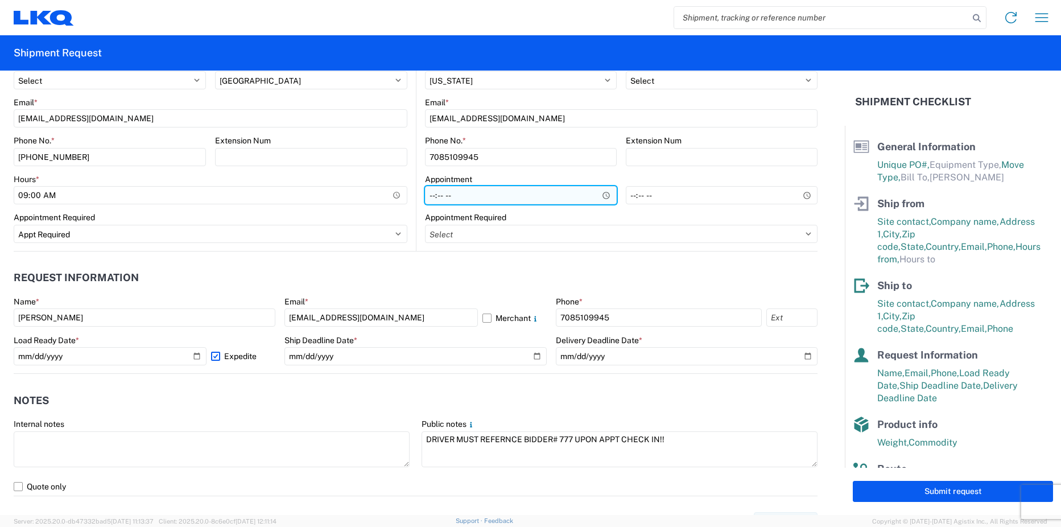
click at [441, 197] on input "Hours *" at bounding box center [521, 195] width 192 height 18
type input "08:00"
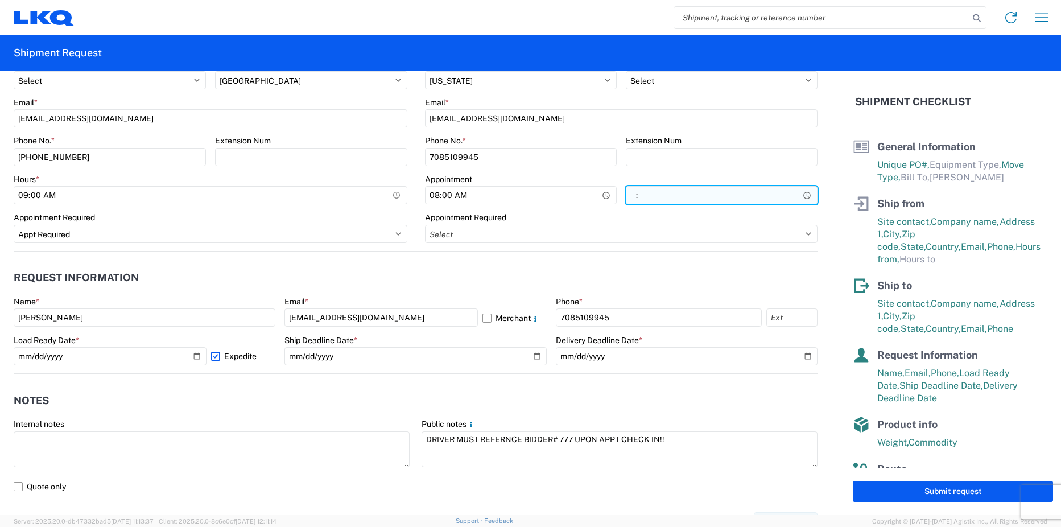
click at [627, 192] on input "time" at bounding box center [722, 195] width 192 height 18
type input "15:00"
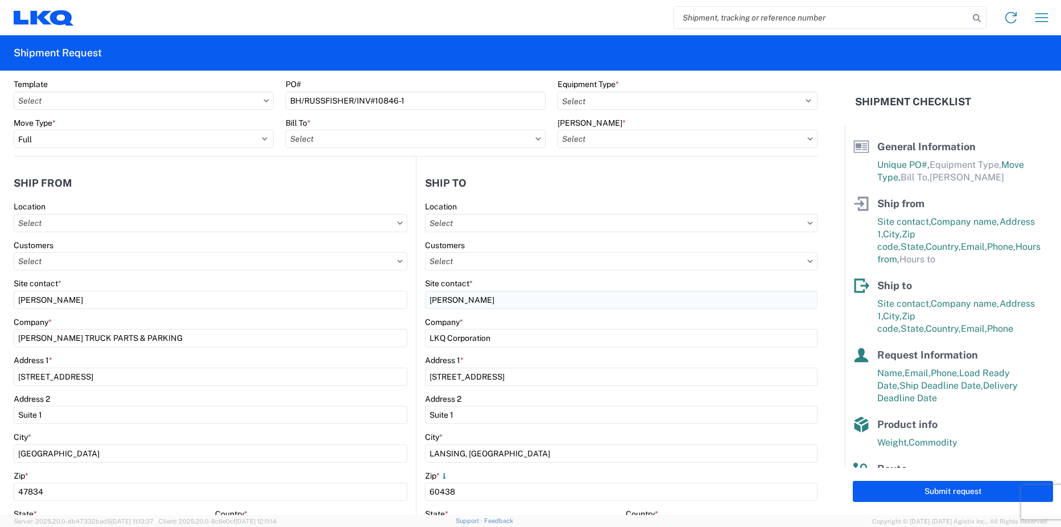
scroll to position [31, 0]
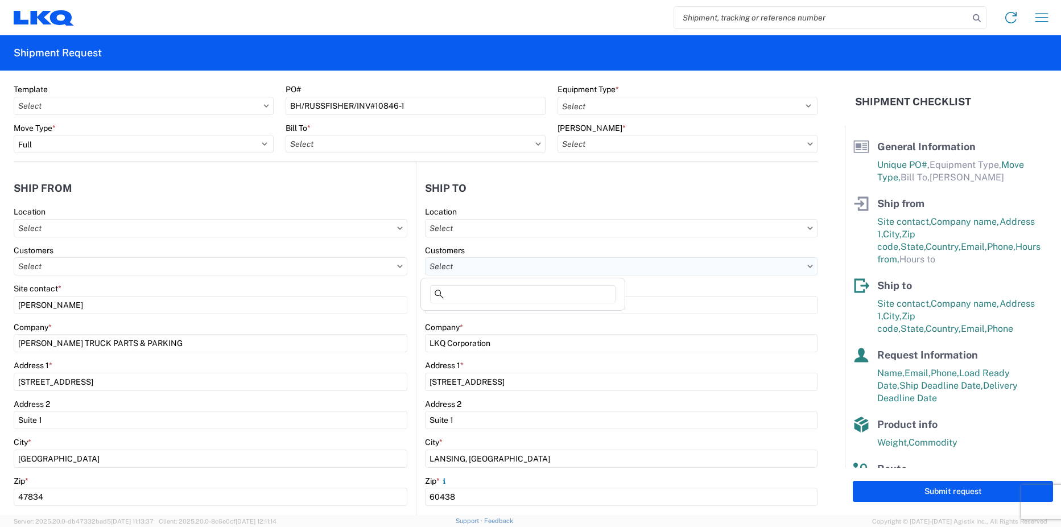
click at [509, 263] on input "text" at bounding box center [621, 266] width 393 height 18
click at [507, 232] on input "text" at bounding box center [621, 228] width 393 height 18
type input "1810"
click at [492, 275] on div "1810 - LKQ Heavy Duty Truck Core" at bounding box center [522, 279] width 199 height 18
type input "1810 - LKQ Heavy Duty Truck Core"
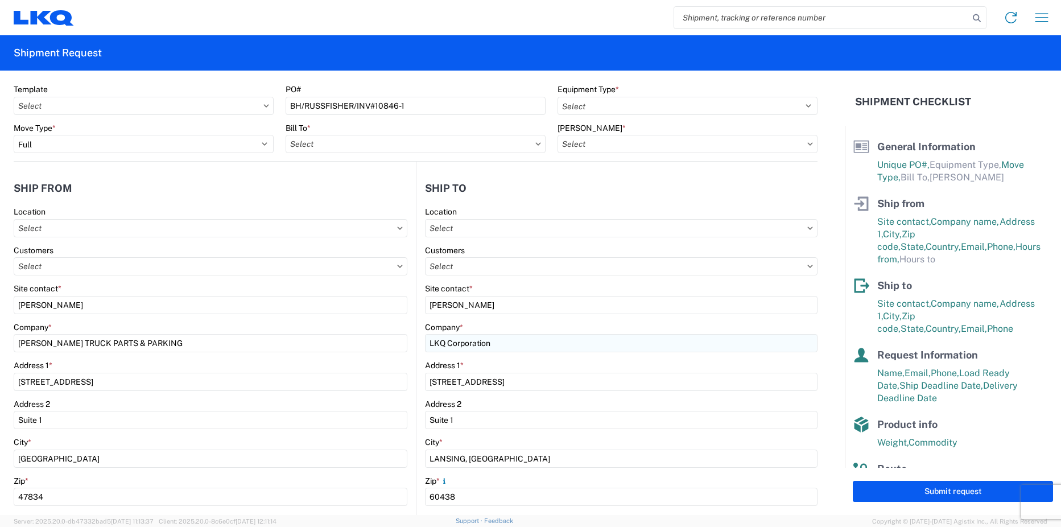
type input "Lansing"
select select "US"
type input "07:30"
type input "17:00"
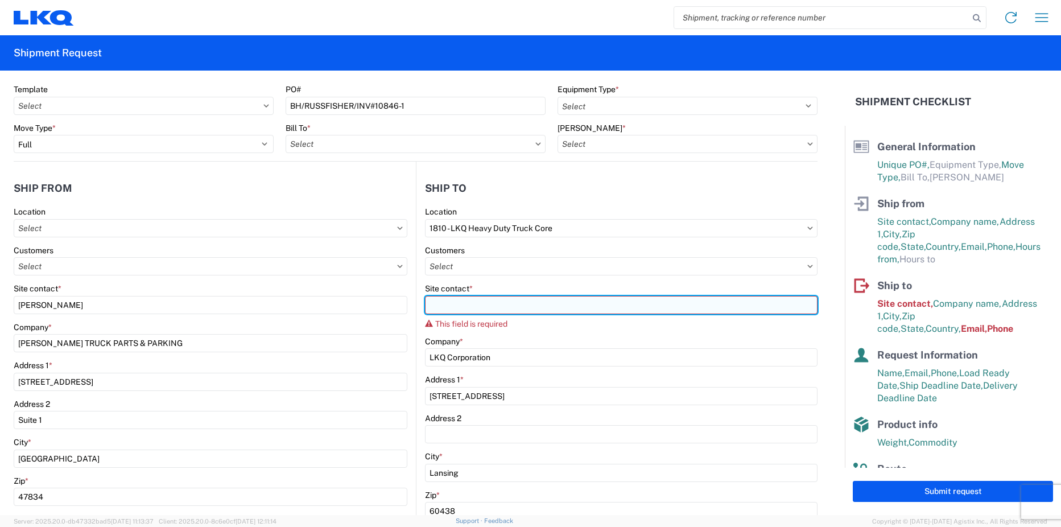
click at [444, 301] on input "Site contact *" at bounding box center [621, 305] width 393 height 18
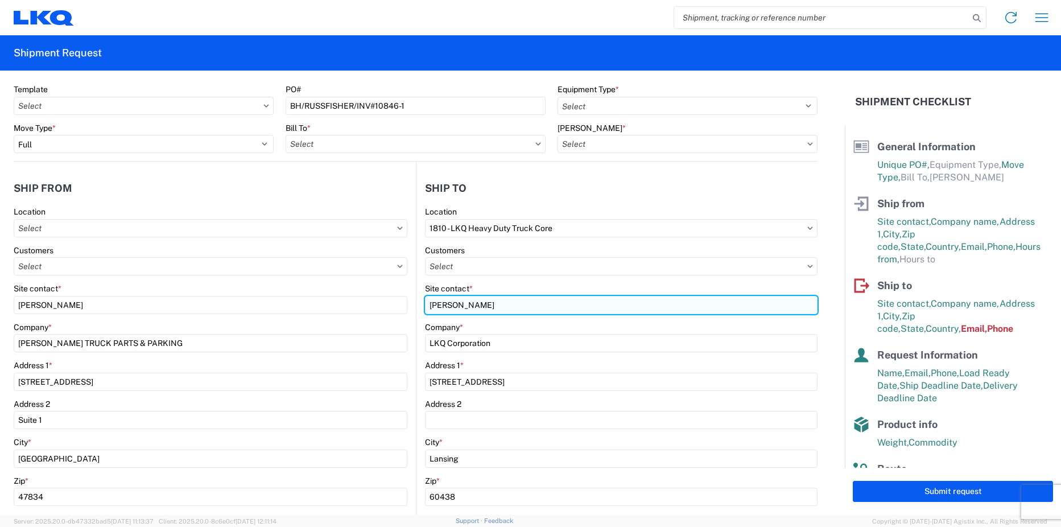
type input "[PERSON_NAME]"
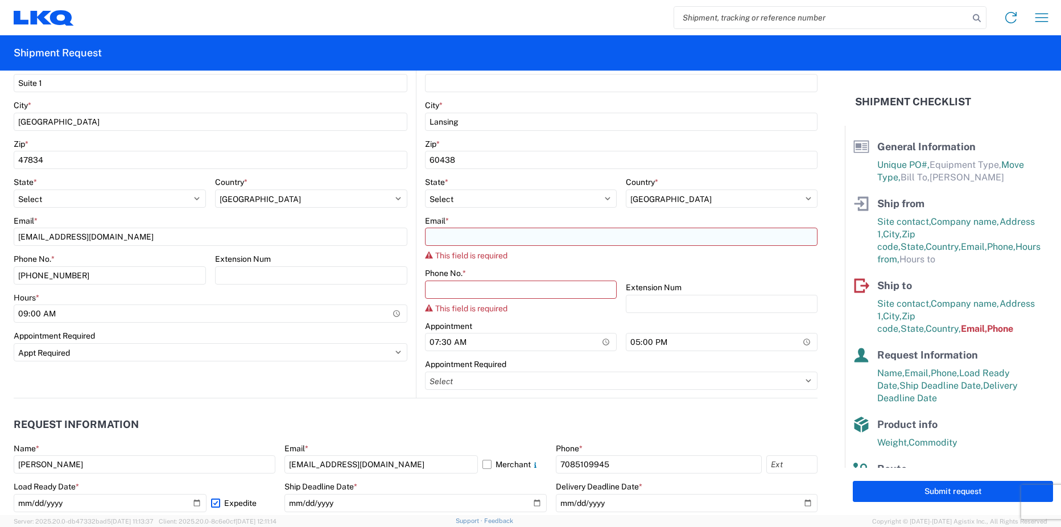
scroll to position [373, 0]
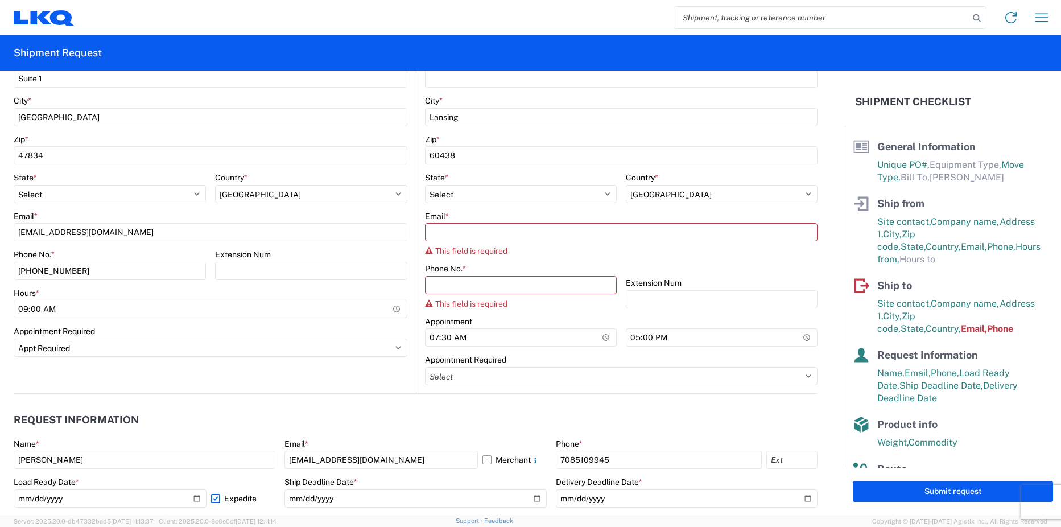
click at [446, 218] on span "*" at bounding box center [446, 216] width 3 height 9
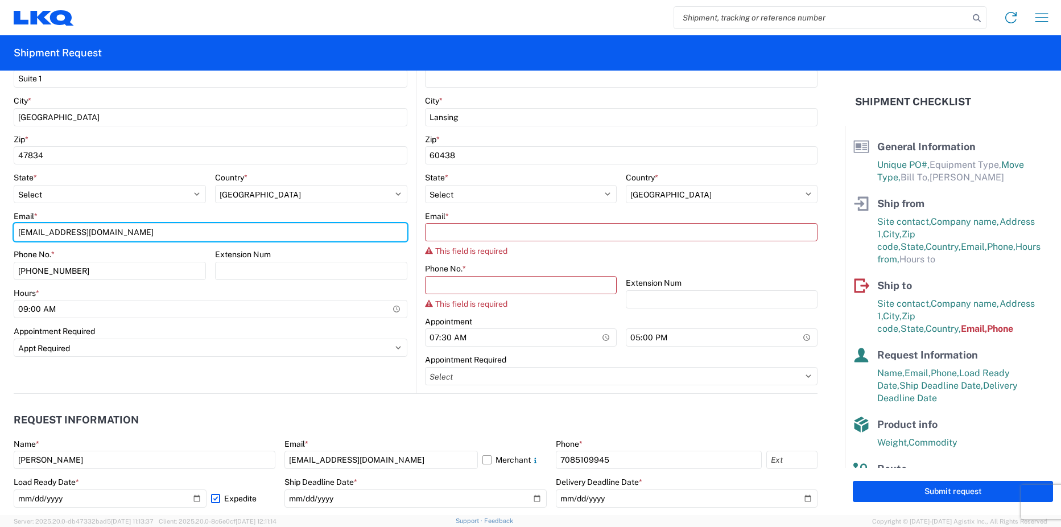
click at [407, 223] on input "[EMAIL_ADDRESS][DOMAIN_NAME]" at bounding box center [211, 232] width 394 height 18
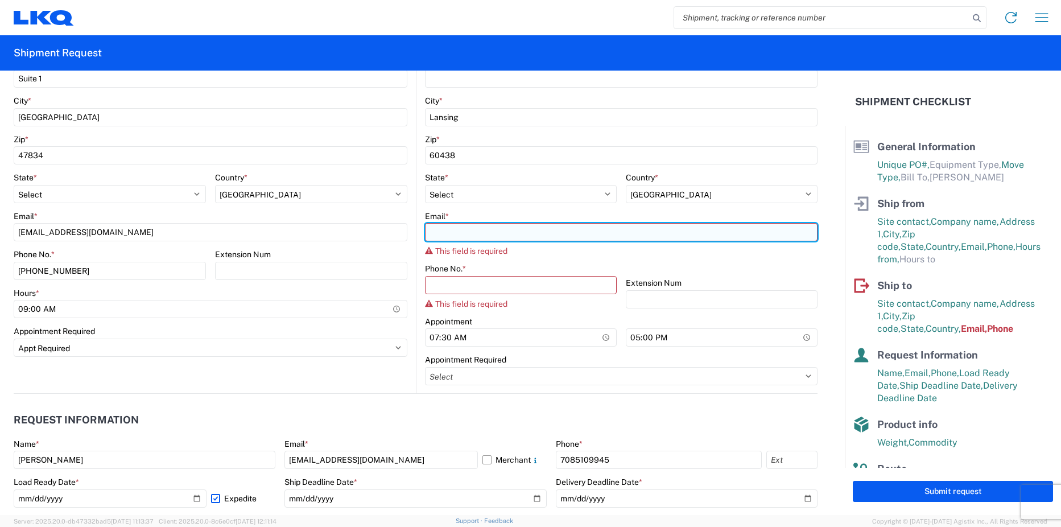
click at [440, 231] on input "Email *" at bounding box center [621, 232] width 393 height 18
type input "[EMAIL_ADDRESS][DOMAIN_NAME]"
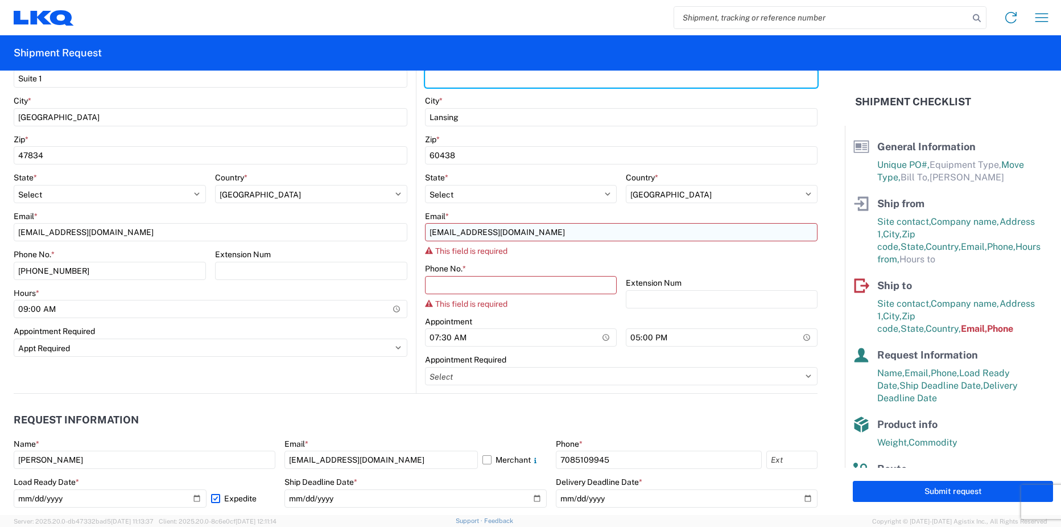
type input "Suite 1"
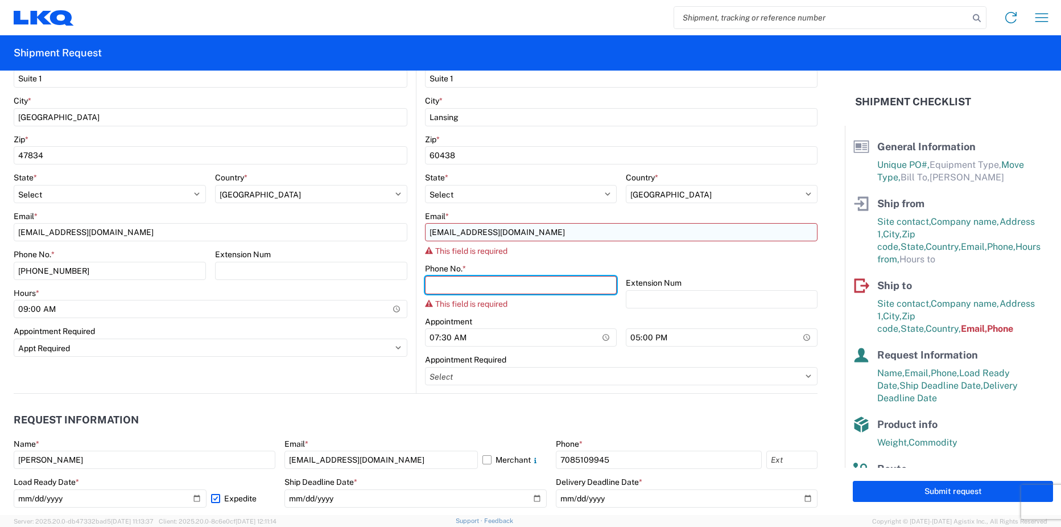
type input "7085109945"
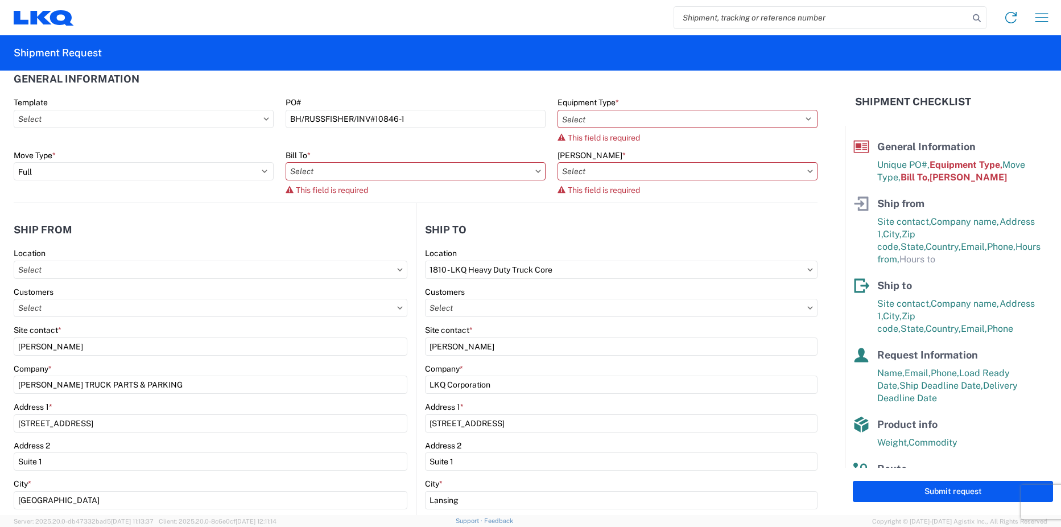
scroll to position [0, 0]
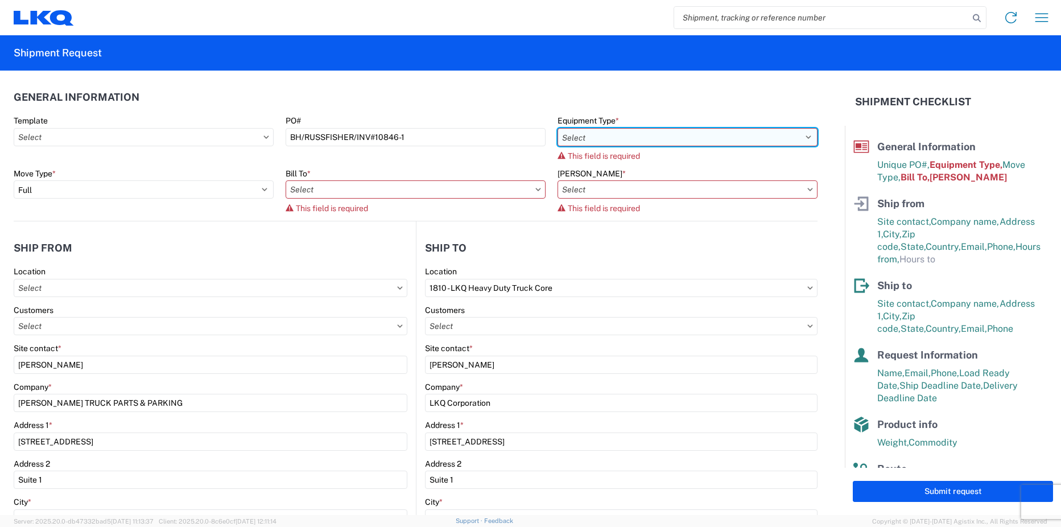
click at [604, 131] on select "Select 53’ Dry Van Flatbed Dropdeck (van) Lowboy (flatbed) Rail" at bounding box center [687, 137] width 260 height 18
select select "STDV"
click at [557, 128] on select "Select 53’ Dry Van Flatbed Dropdeck (van) Lowboy (flatbed) Rail" at bounding box center [687, 137] width 260 height 18
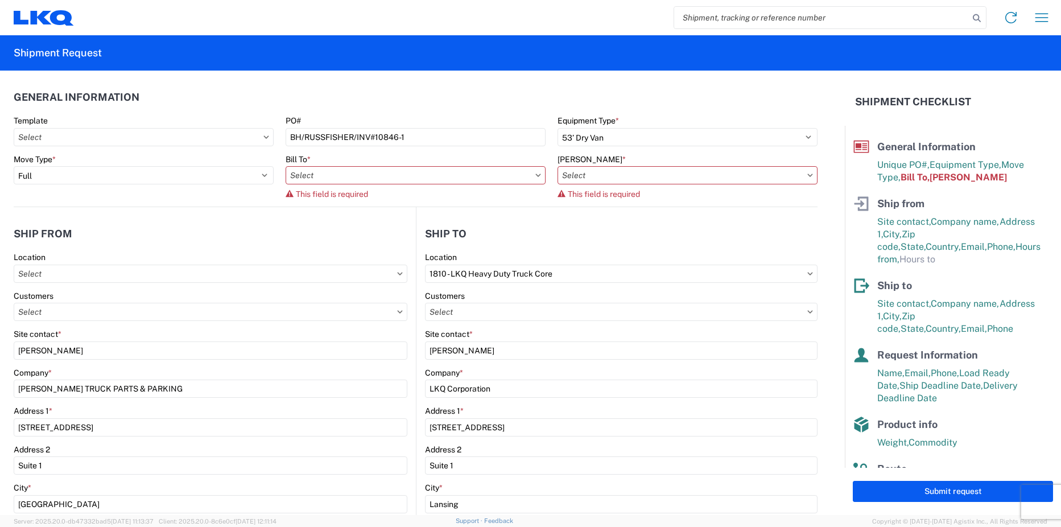
click at [479, 187] on div "Bill To * This field is required" at bounding box center [416, 176] width 260 height 45
click at [487, 180] on input "text" at bounding box center [416, 175] width 260 height 18
type input "1810"
click at [400, 225] on div "1810 - LKQ Heavy Duty Truck Core" at bounding box center [385, 226] width 199 height 18
type input "1810 - LKQ Heavy Duty Truck Core"
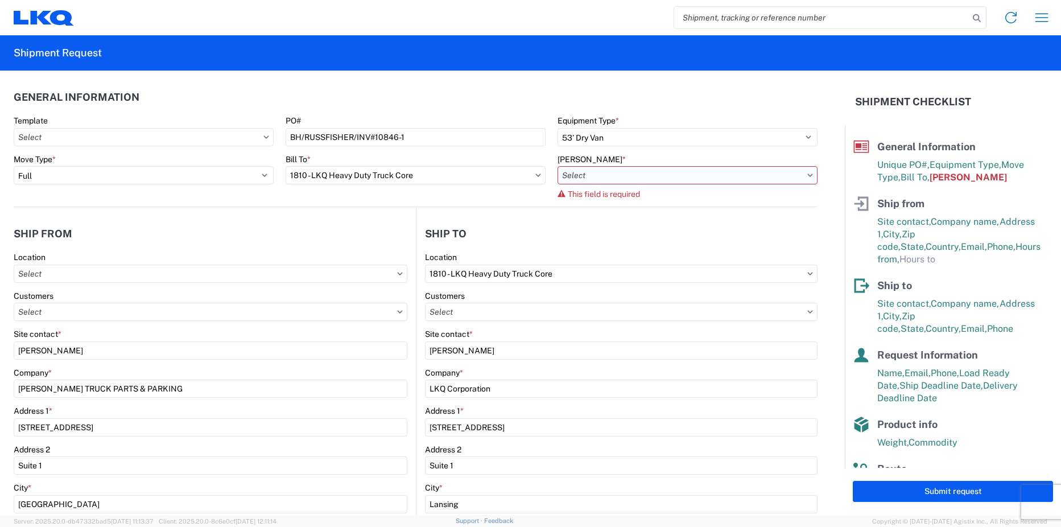
click at [658, 175] on input "text" at bounding box center [687, 175] width 260 height 18
click at [648, 225] on div "1810-1100-50180-0000 - 1810 Freight In - Heavy Truck" at bounding box center [656, 226] width 203 height 18
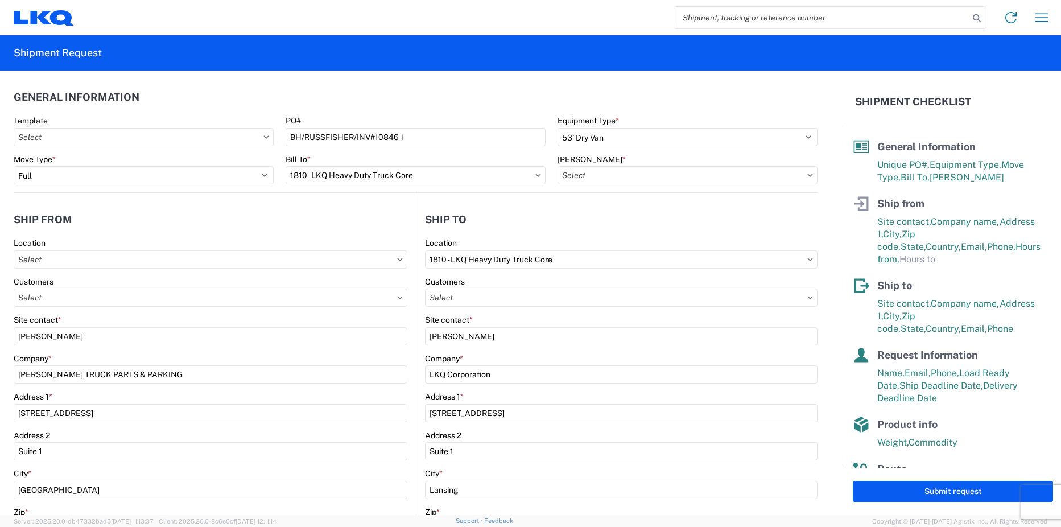
type input "1810-1100-50180-0000 - 1810 Freight In - Heavy Truck"
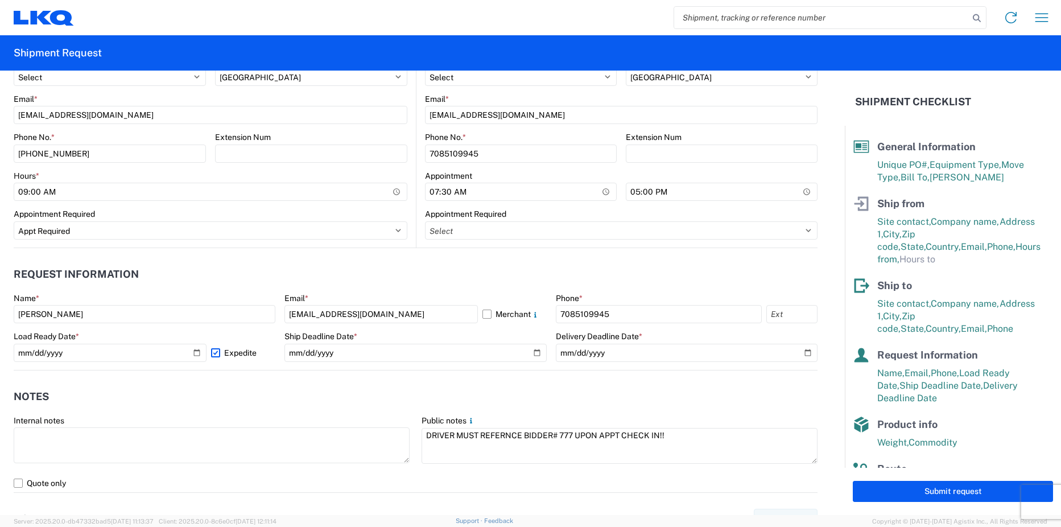
scroll to position [486, 0]
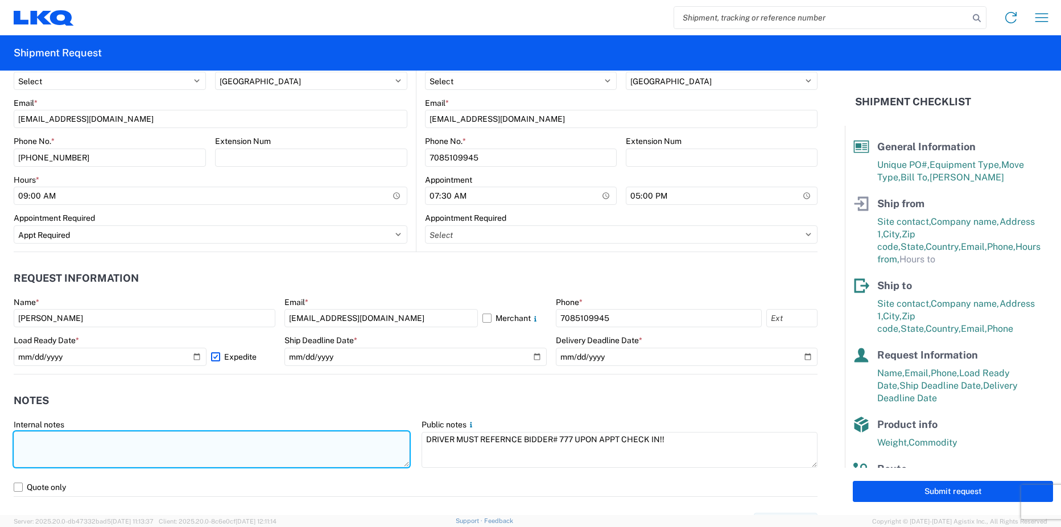
click at [97, 443] on textarea at bounding box center [212, 449] width 396 height 36
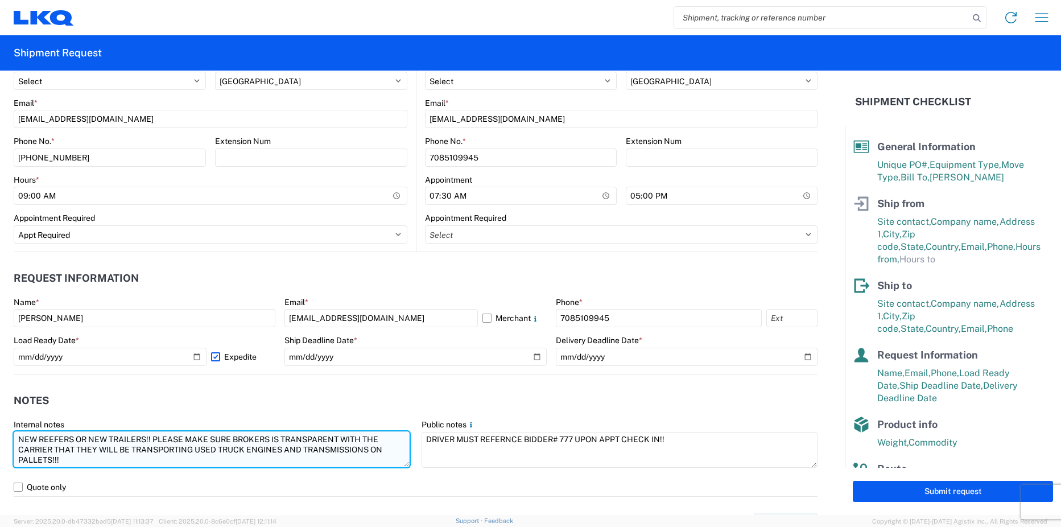
click at [19, 437] on textarea "NEW REEFERS OR NEW TRAILERS!! PLEASE MAKE SURE BROKERS IS TRANSPARENT WITH THE …" at bounding box center [212, 449] width 396 height 36
type textarea "NEW REEFERS OR NEW TRAILERS!! PLEASE MAKE SURE BROKERS IS TRANSPARENT WITH THE …"
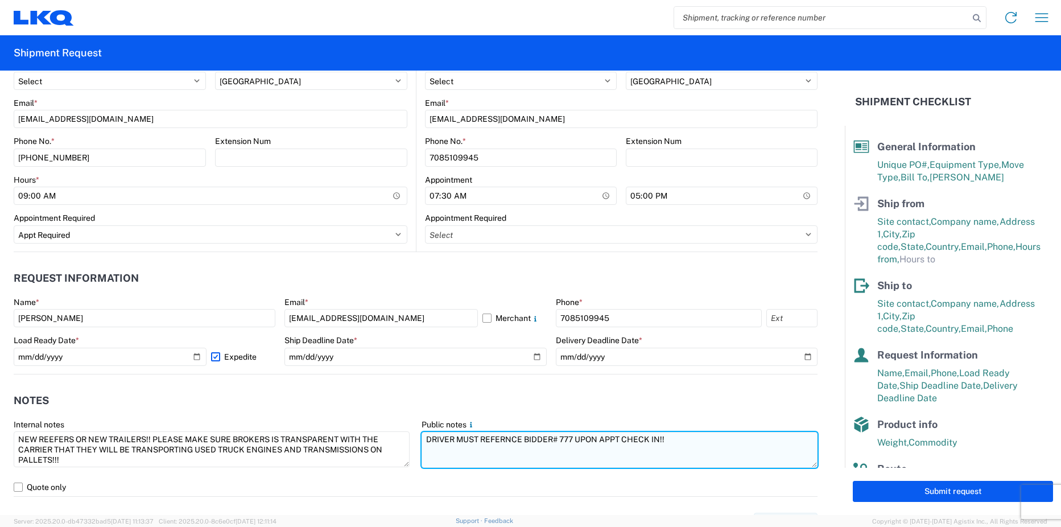
click at [676, 439] on textarea "DRIVER MUST REFERNCE BIDDER# 777 UPON APPT CHECK IN!!" at bounding box center [620, 450] width 396 height 36
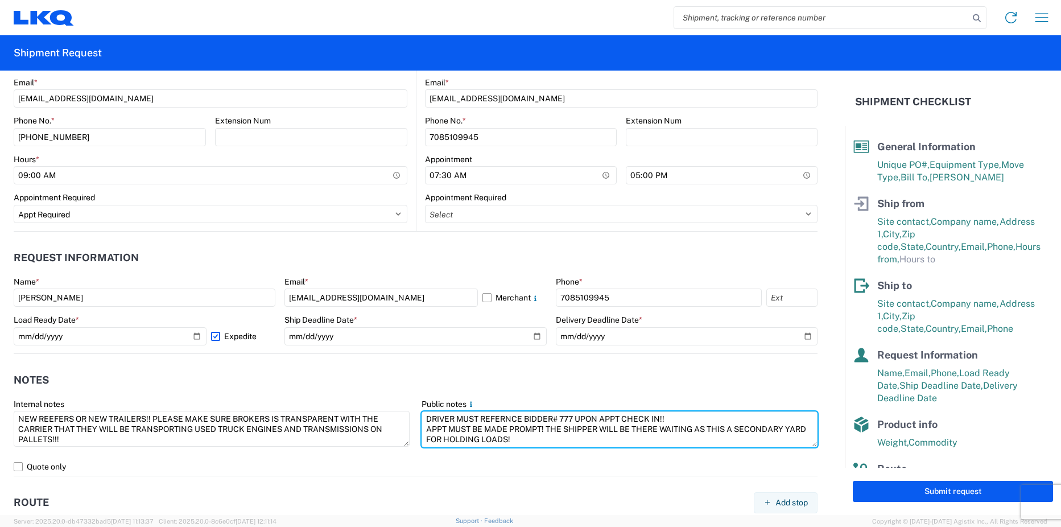
scroll to position [512, 0]
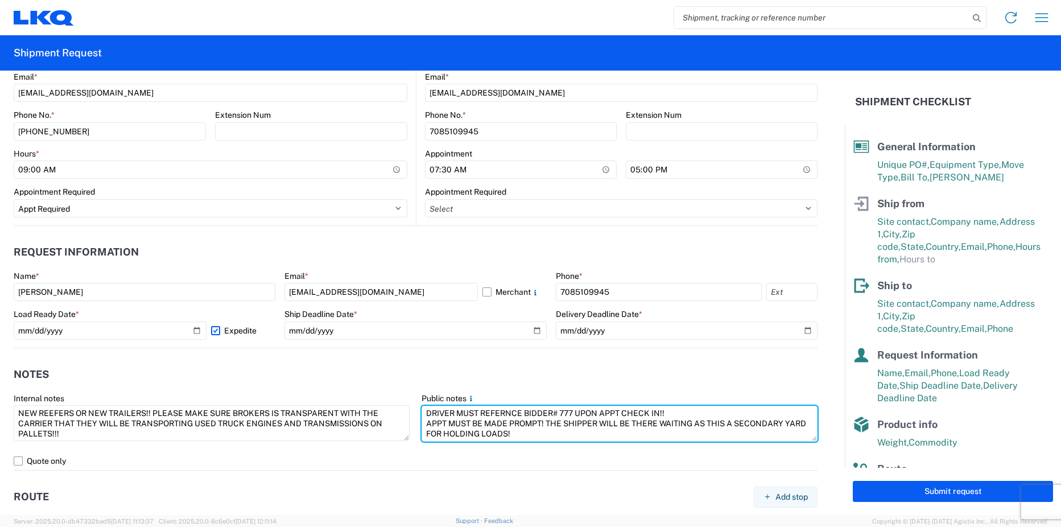
type textarea "DRIVER MUST REFERNCE BIDDER# 777 UPON APPT CHECK IN!! APPT MUST BE MADE PROMPT!…"
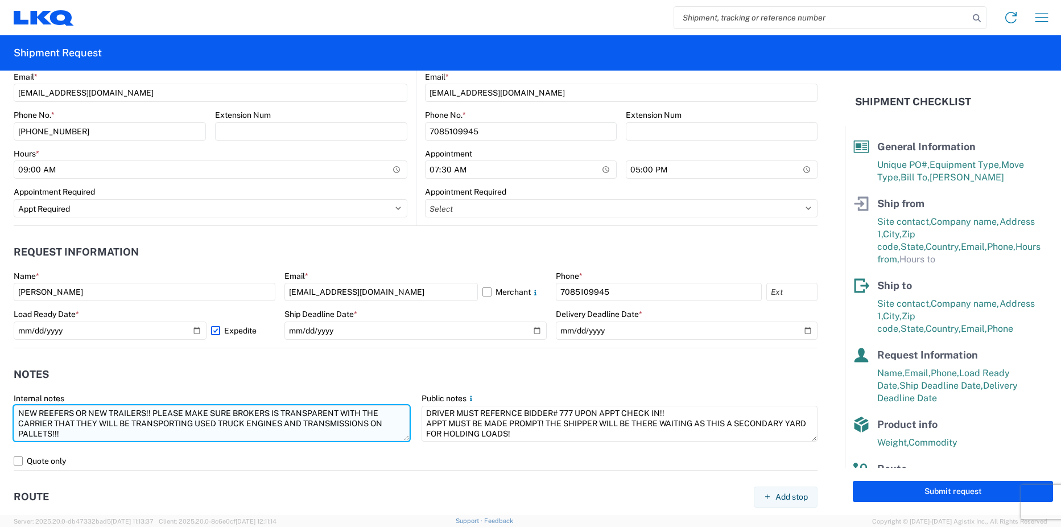
drag, startPoint x: 82, startPoint y: 434, endPoint x: 14, endPoint y: 410, distance: 73.0
click at [14, 410] on textarea "NEW REEFERS OR NEW TRAILERS!! PLEASE MAKE SURE BROKERS IS TRANSPARENT WITH THE …" at bounding box center [212, 423] width 396 height 36
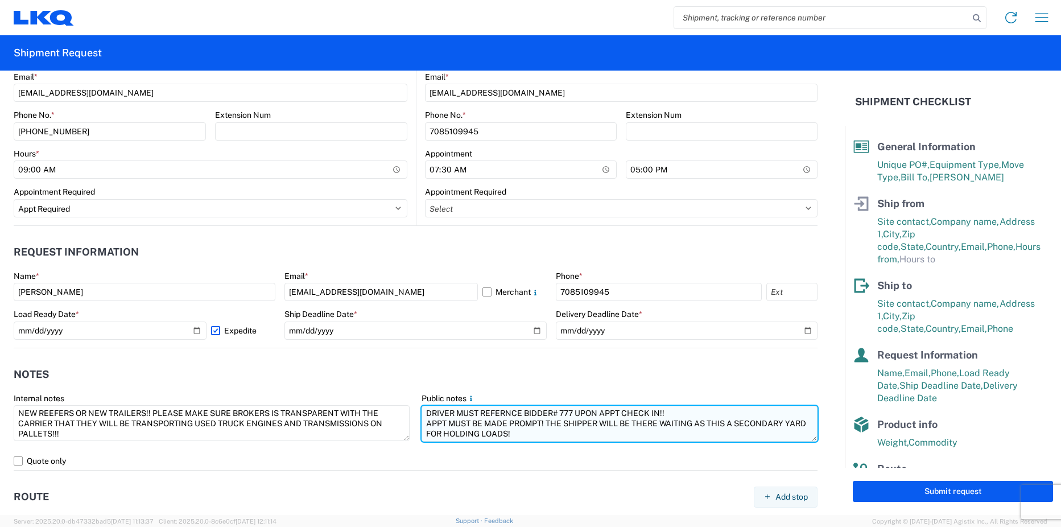
drag, startPoint x: 536, startPoint y: 436, endPoint x: 418, endPoint y: 408, distance: 121.1
click at [422, 408] on textarea "DRIVER MUST REFERNCE BIDDER# 777 UPON APPT CHECK IN!! APPT MUST BE MADE PROMPT!…" at bounding box center [620, 424] width 396 height 36
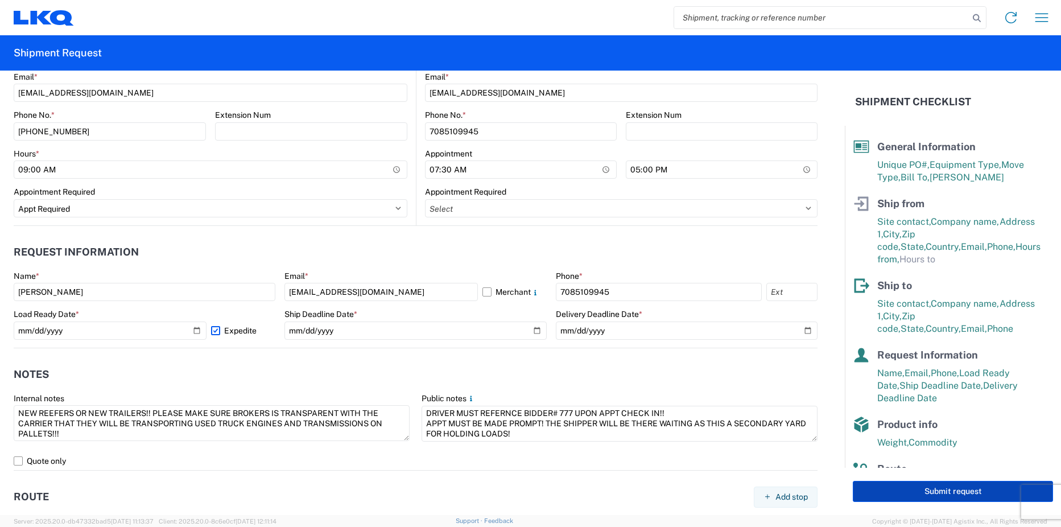
click at [936, 486] on button "Submit request" at bounding box center [953, 491] width 200 height 21
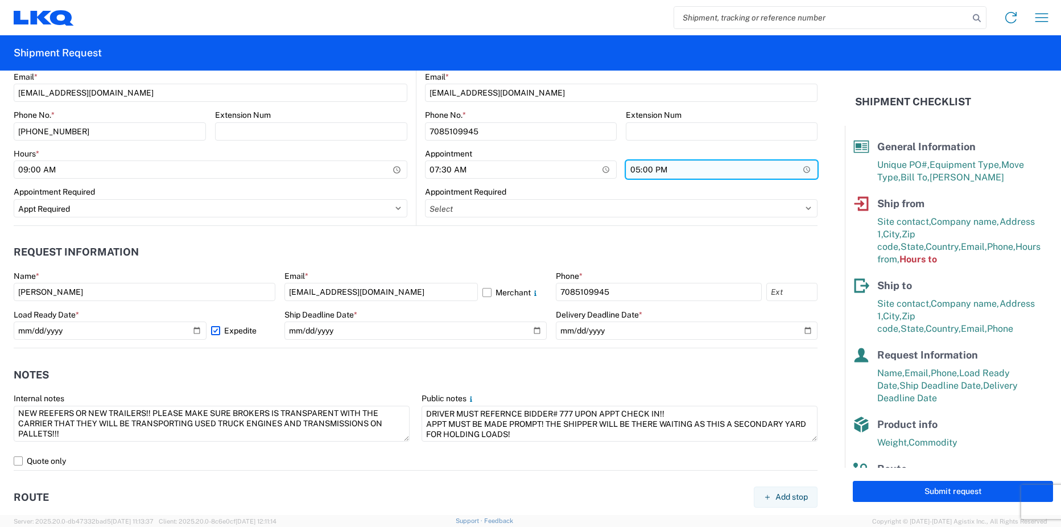
click at [626, 167] on input "17:00" at bounding box center [722, 169] width 192 height 18
type input "15:00"
click at [676, 239] on header "Request Information" at bounding box center [416, 252] width 804 height 26
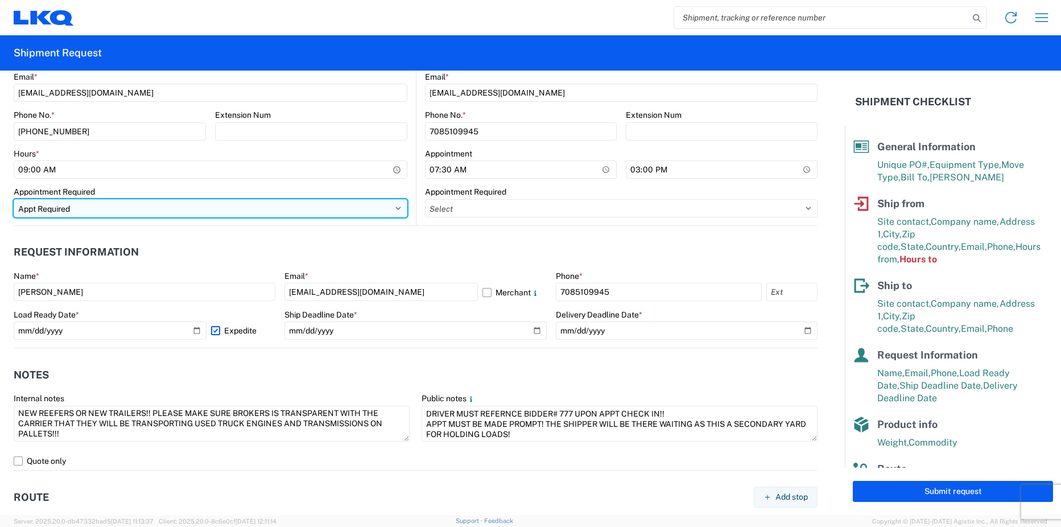
click at [365, 213] on select "Select Appt Required Appt Not Required Appt - First available" at bounding box center [211, 208] width 394 height 18
click at [14, 199] on select "Select Appt Required Appt Not Required Appt - First available" at bounding box center [211, 208] width 394 height 18
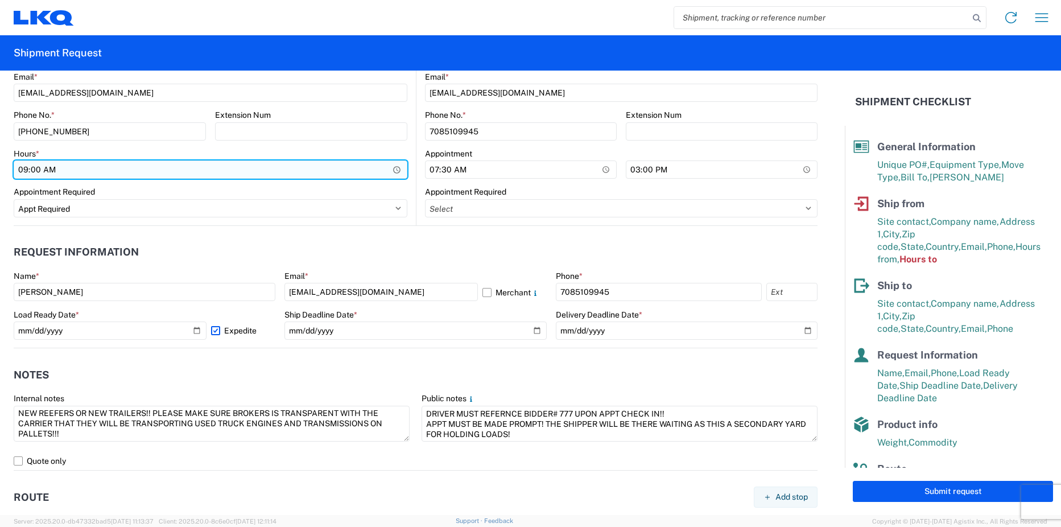
click at [391, 166] on input "09:00" at bounding box center [211, 169] width 394 height 18
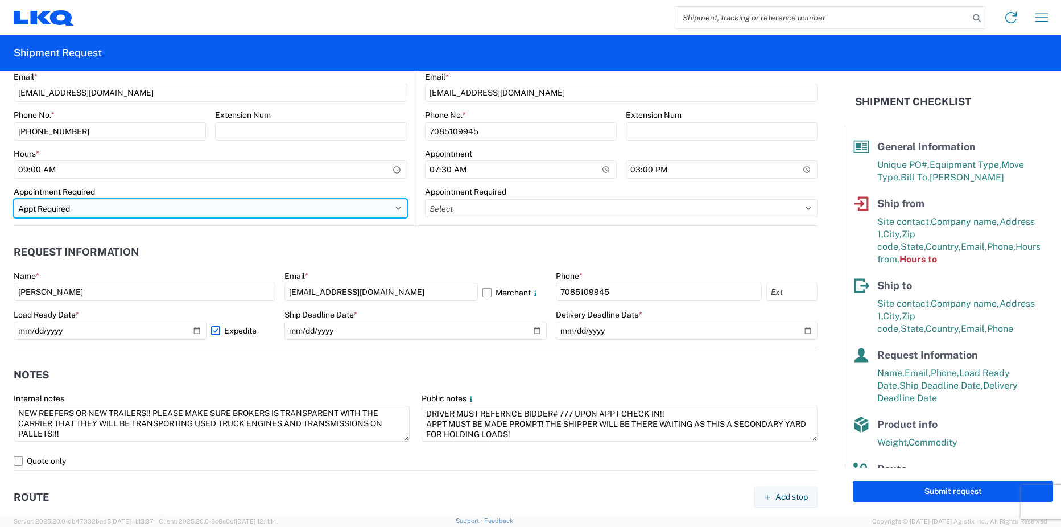
click at [139, 201] on select "Select Appt Required Appt Not Required Appt - First available" at bounding box center [211, 208] width 394 height 18
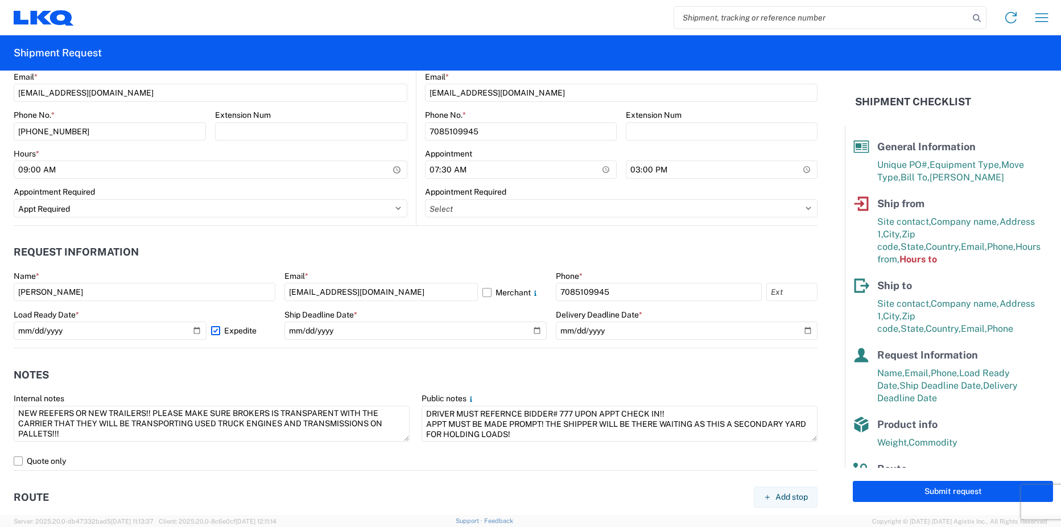
click at [191, 186] on agx-form-control-wrapper-v2 "Hours * 09:00" at bounding box center [211, 167] width 394 height 39
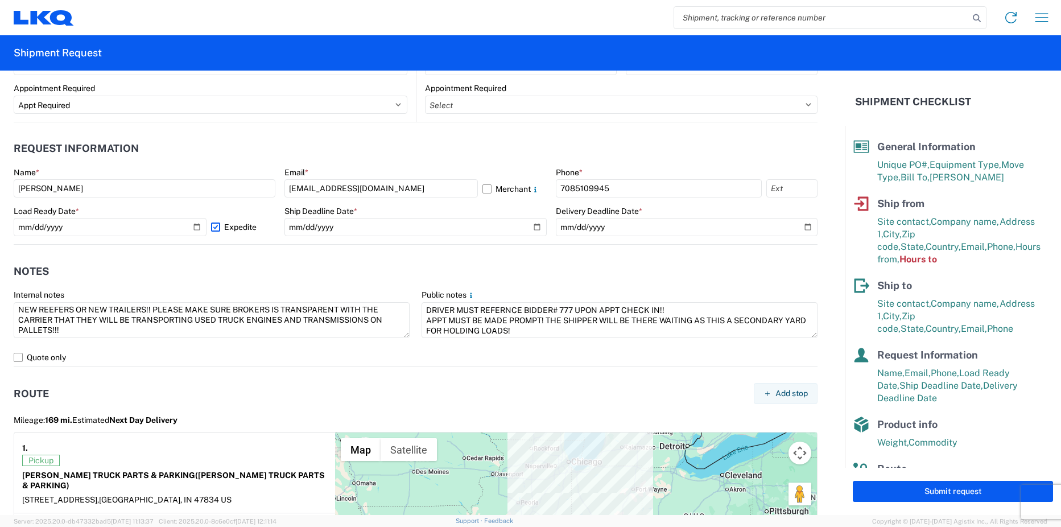
scroll to position [626, 0]
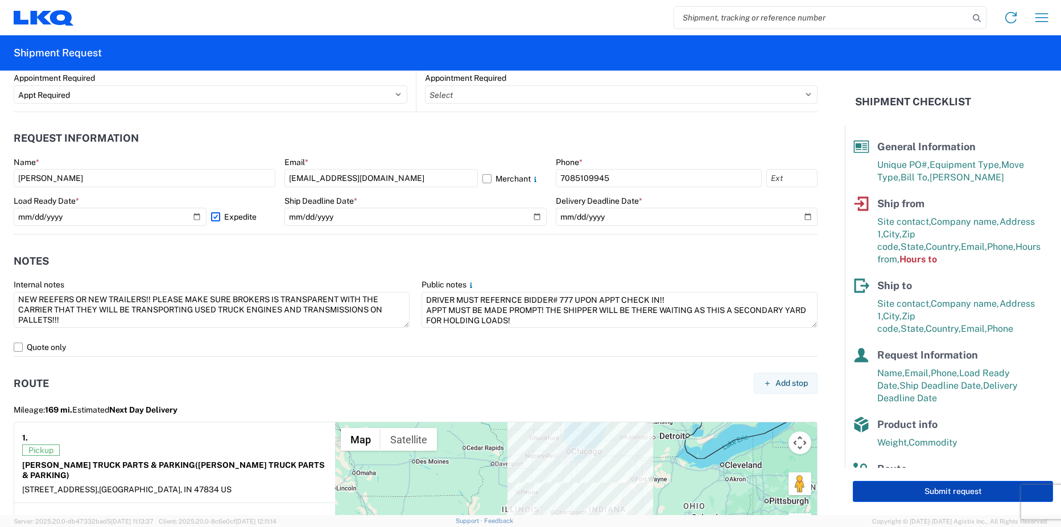
click at [944, 490] on button "Submit request" at bounding box center [953, 491] width 200 height 21
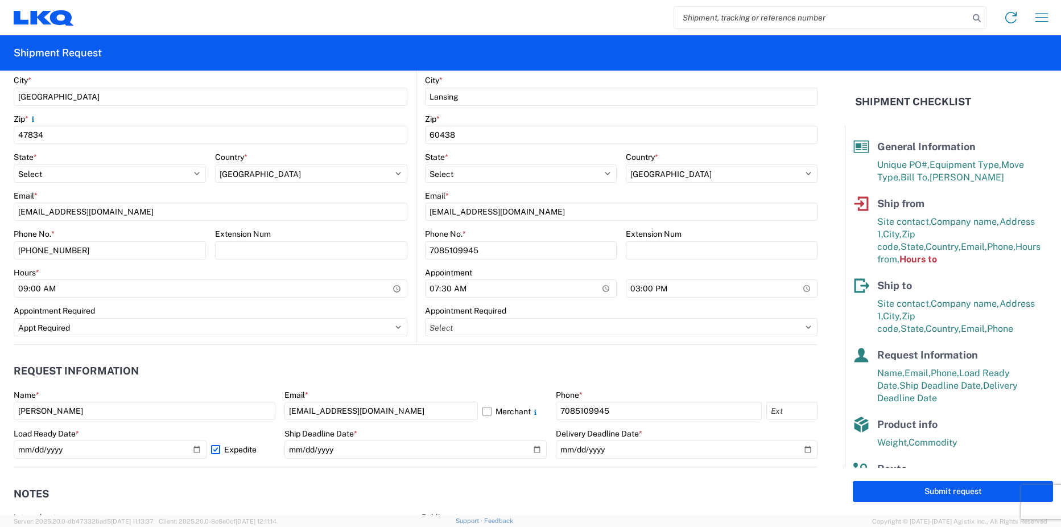
scroll to position [373, 0]
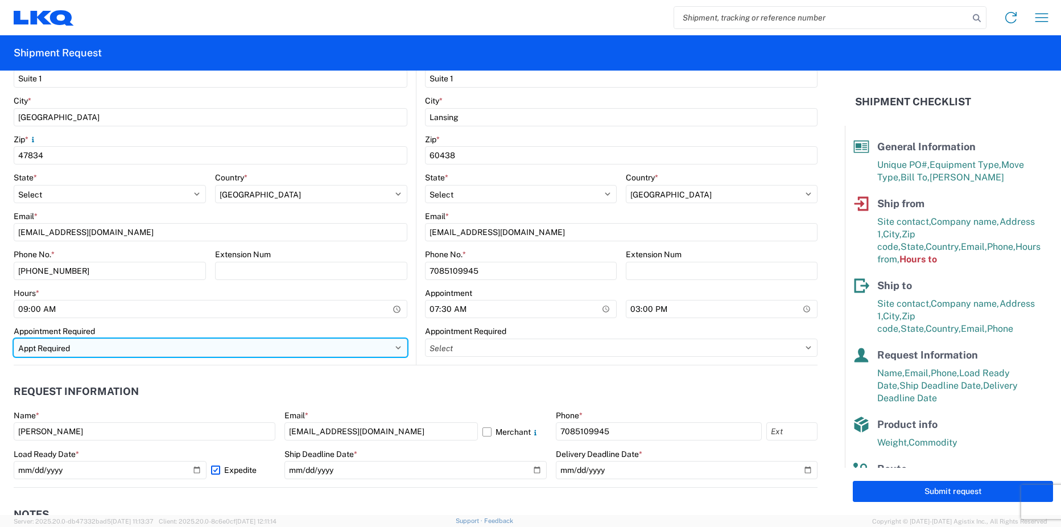
click at [229, 349] on select "Select Appt Required Appt Not Required Appt - First available" at bounding box center [211, 347] width 394 height 18
select select "apptFirstAvailable"
click at [14, 338] on select "Select Appt Required Appt Not Required Appt - First available" at bounding box center [211, 347] width 394 height 18
click at [393, 343] on select "Select Appt Required Appt Not Required Appt - First available" at bounding box center [211, 347] width 394 height 18
select select
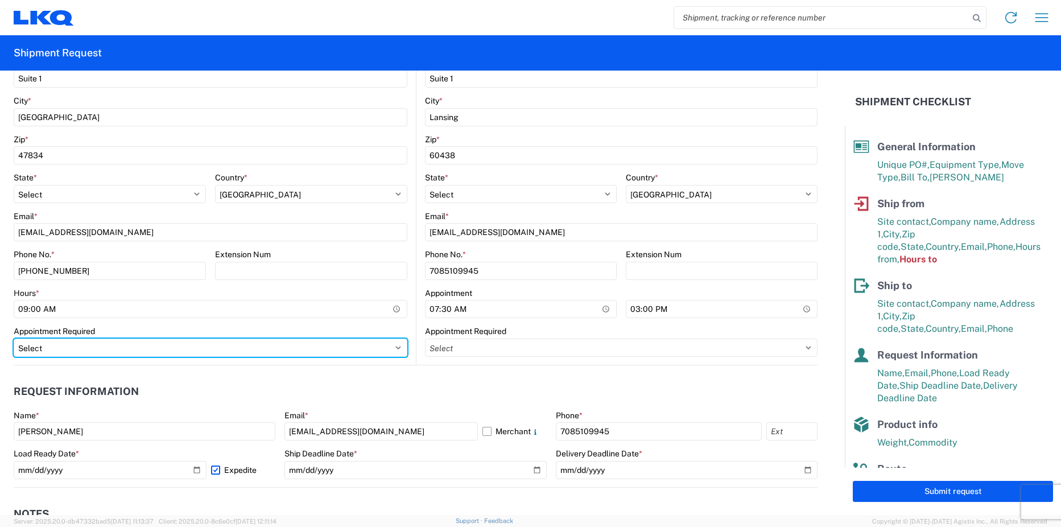
click at [14, 352] on select "Select Appt Required Appt Not Required Appt - First available" at bounding box center [211, 347] width 394 height 18
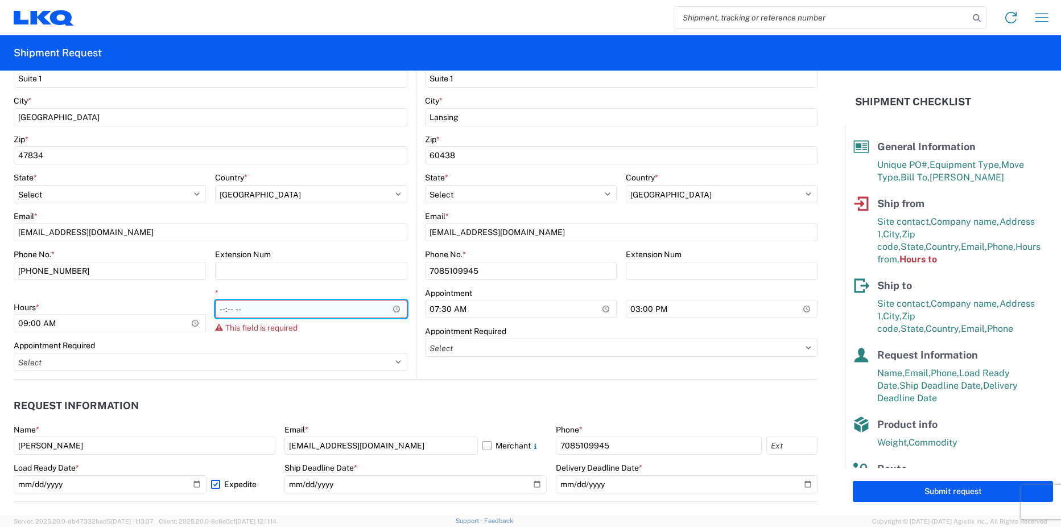
click at [218, 310] on input "*" at bounding box center [311, 309] width 192 height 18
type input "10:00"
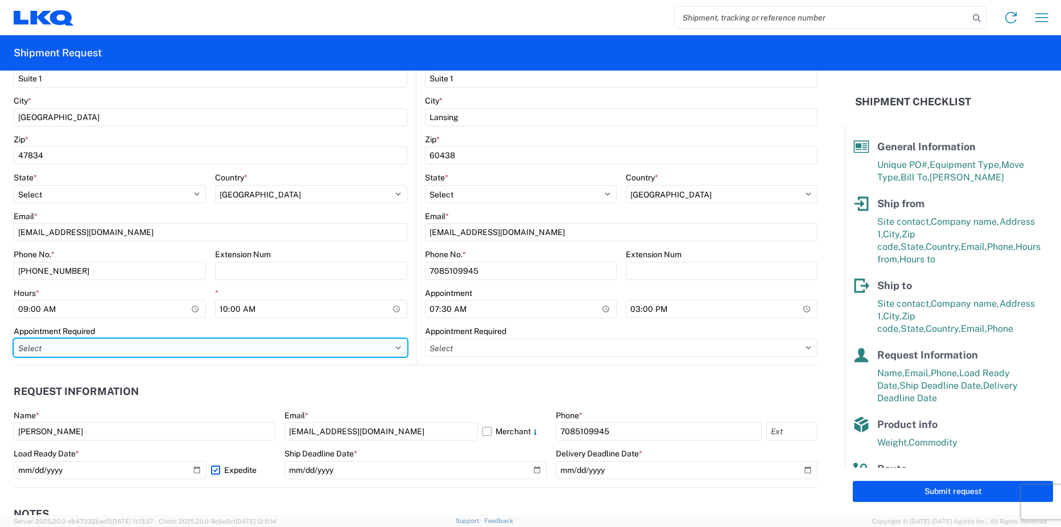
click at [239, 348] on select "Select Appt Required Appt Not Required Appt - First available" at bounding box center [211, 347] width 394 height 18
select select "apptRequired"
click at [14, 338] on select "Select Appt Required Appt Not Required Appt - First available" at bounding box center [211, 347] width 394 height 18
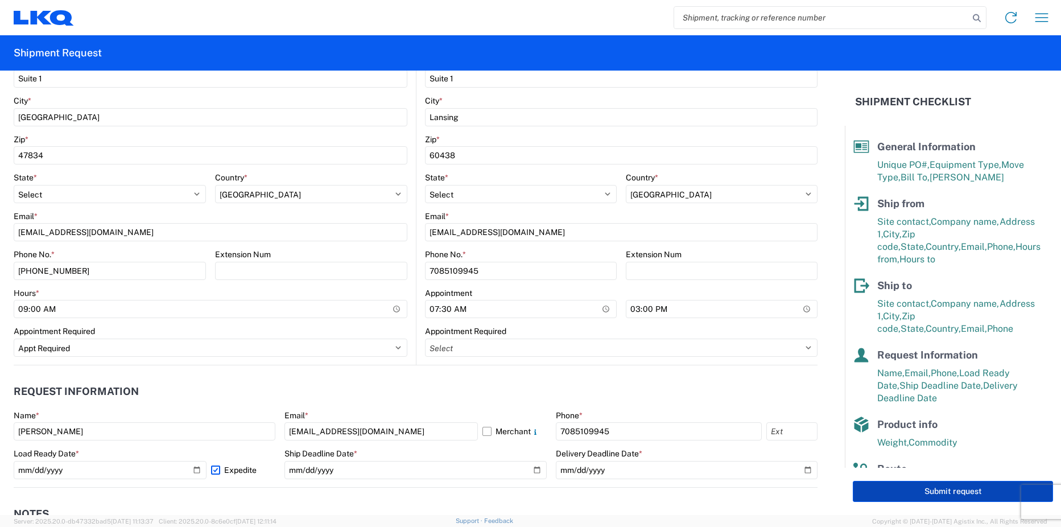
click at [948, 494] on button "Submit request" at bounding box center [953, 491] width 200 height 21
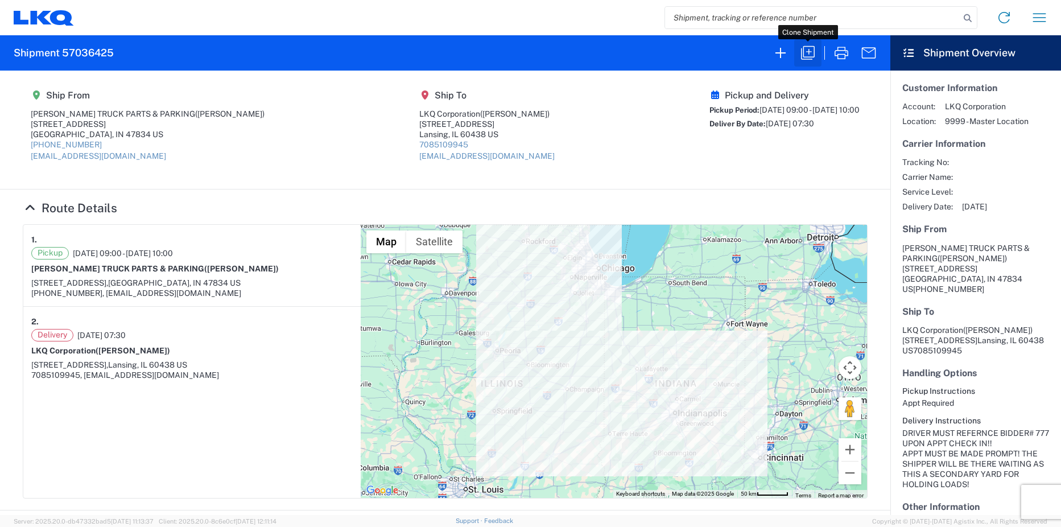
click at [810, 49] on icon "button" at bounding box center [808, 53] width 18 height 18
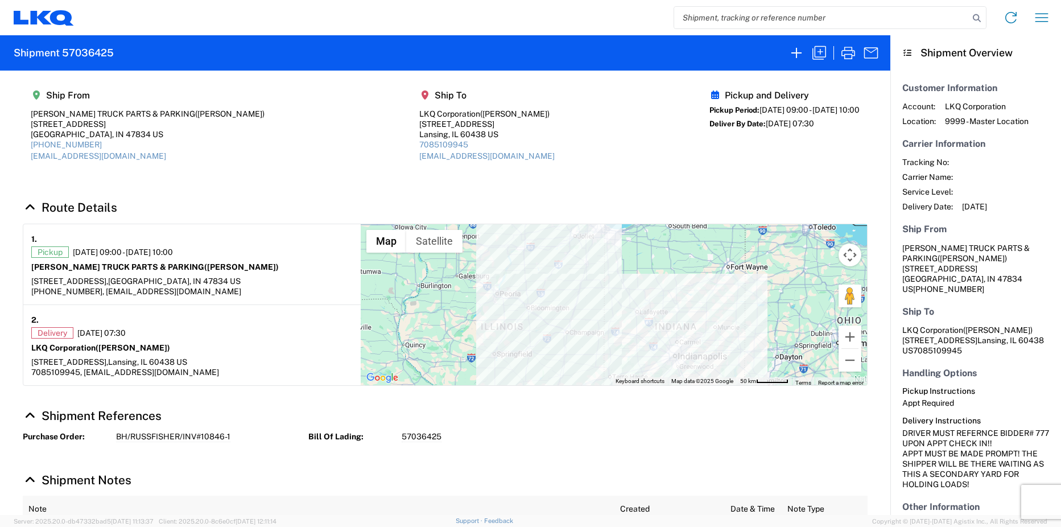
select select "FULL"
select select "US"
select select "LBS"
select select "IN"
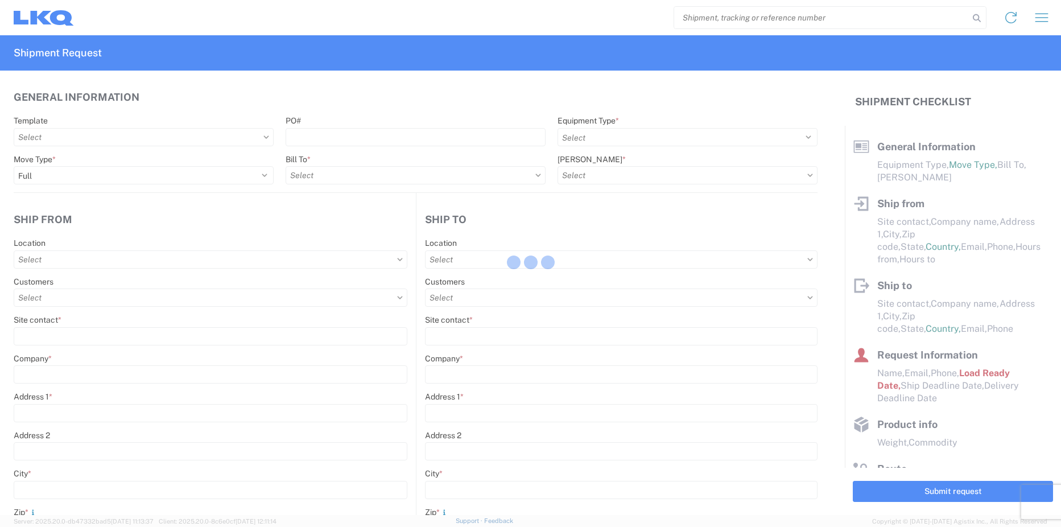
select select "STDV"
type input "[PERSON_NAME]"
type input "[PERSON_NAME] TRUCK PARTS & PARKING"
type input "[STREET_ADDRESS]"
type input "Suite 1"
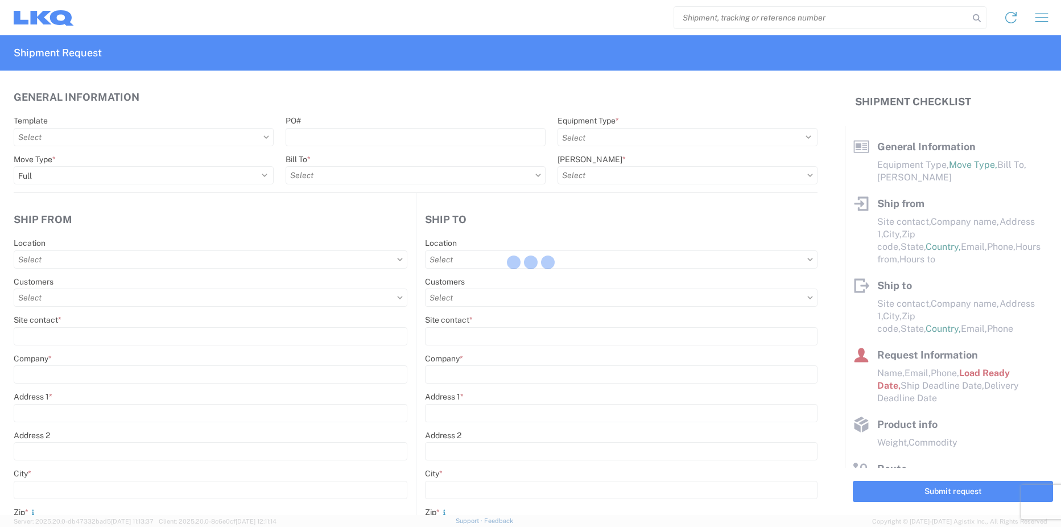
type input "[GEOGRAPHIC_DATA]"
type input "47834"
type input "[EMAIL_ADDRESS][DOMAIN_NAME]"
type input "[PHONE_NUMBER]"
type input "09:00:00"
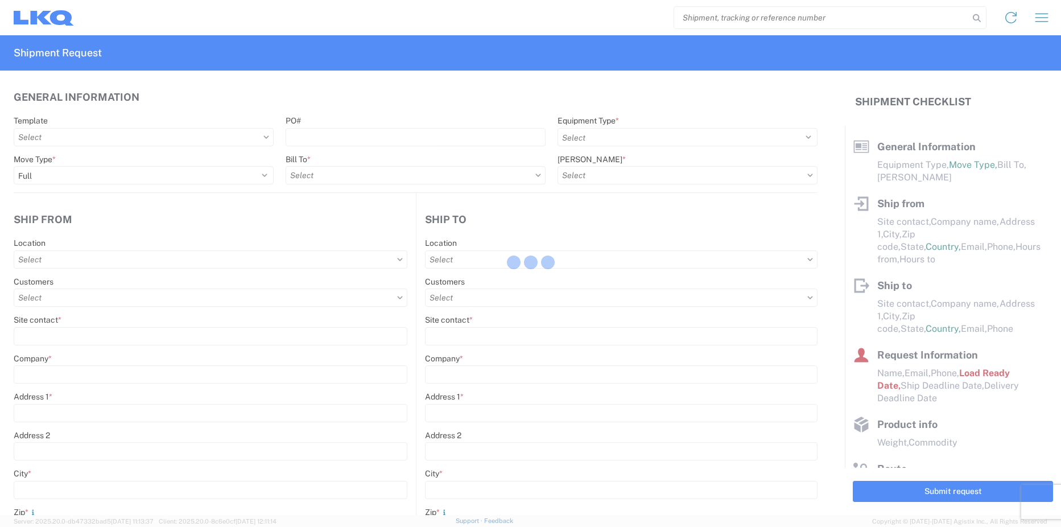
select select "apptRequired"
type input "[PERSON_NAME]"
type input "LKQ Corporation"
type input "[STREET_ADDRESS]"
type input "Suite 1"
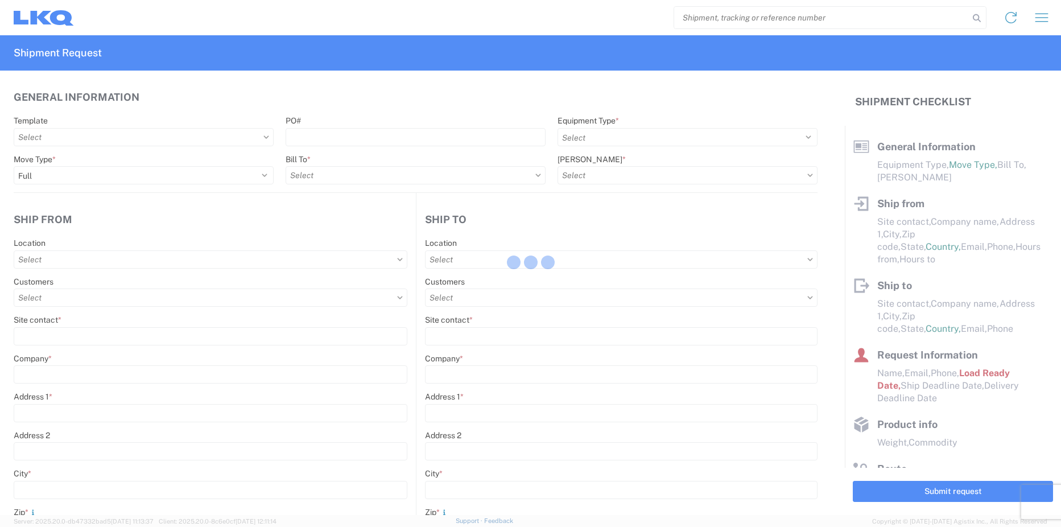
type input "Lansing"
type input "60438"
type input "[EMAIL_ADDRESS][DOMAIN_NAME]"
type input "7085109945"
type input "07:30:00"
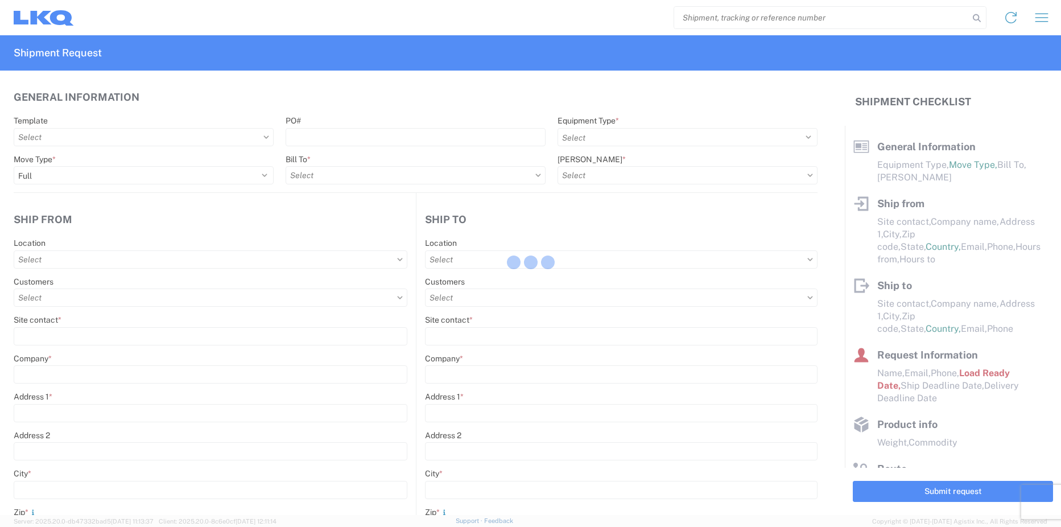
type input "15:00:00"
select select
type input "[PERSON_NAME]"
type input "[EMAIL_ADDRESS][DOMAIN_NAME]"
type input "7085109945"
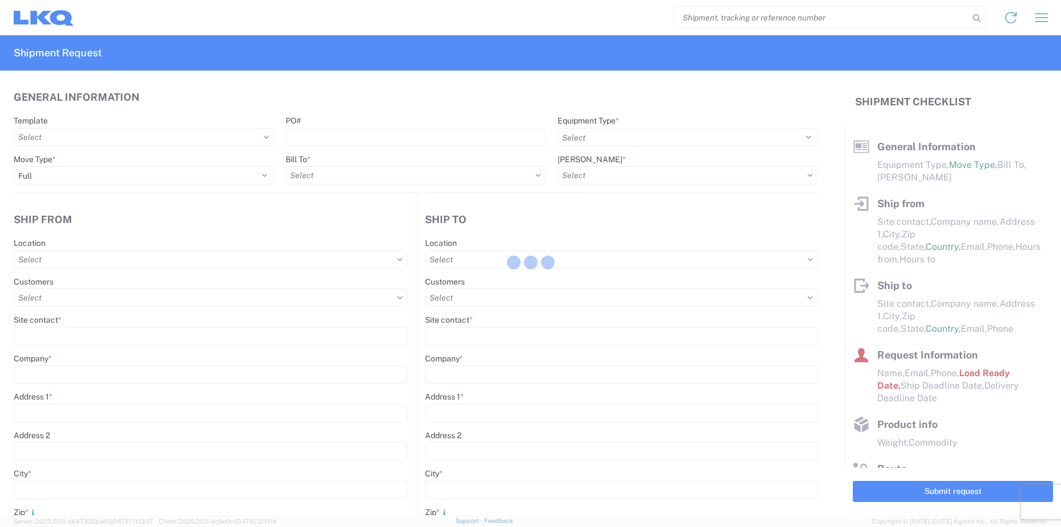
type input "[DATE]"
type textarea "NEW REEFERS OR NEW TRAILERS!! PLEASE MAKE SURE BROKERS IS TRANSPARENT WITH THE …"
type textarea "DRIVER MUST REFERNCE BIDDER# 777 UPON APPT CHECK IN!! APPT MUST BE MADE PROMPT!…"
type input "42000"
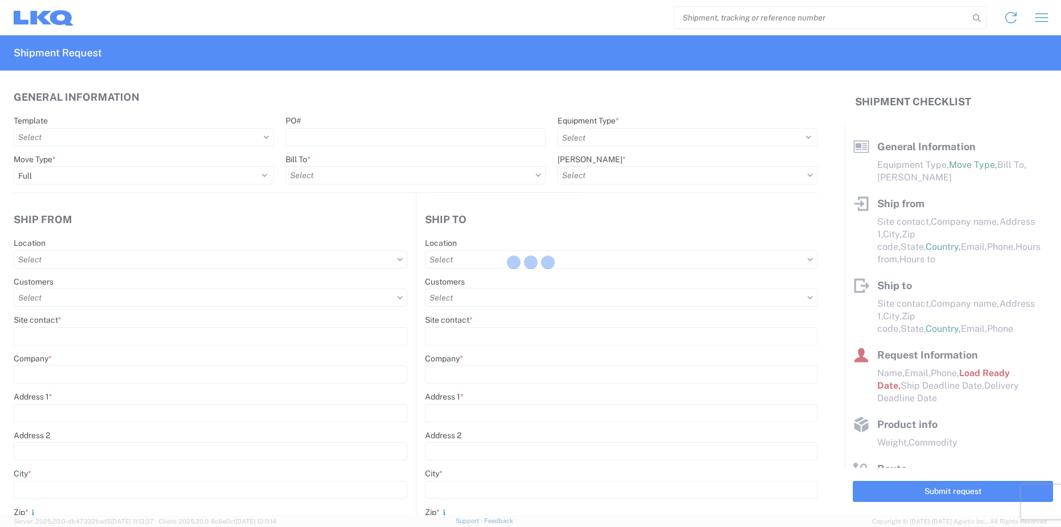
type input "Engines, Transmissions"
type input "20"
type input "0"
type input "40"
type input "48"
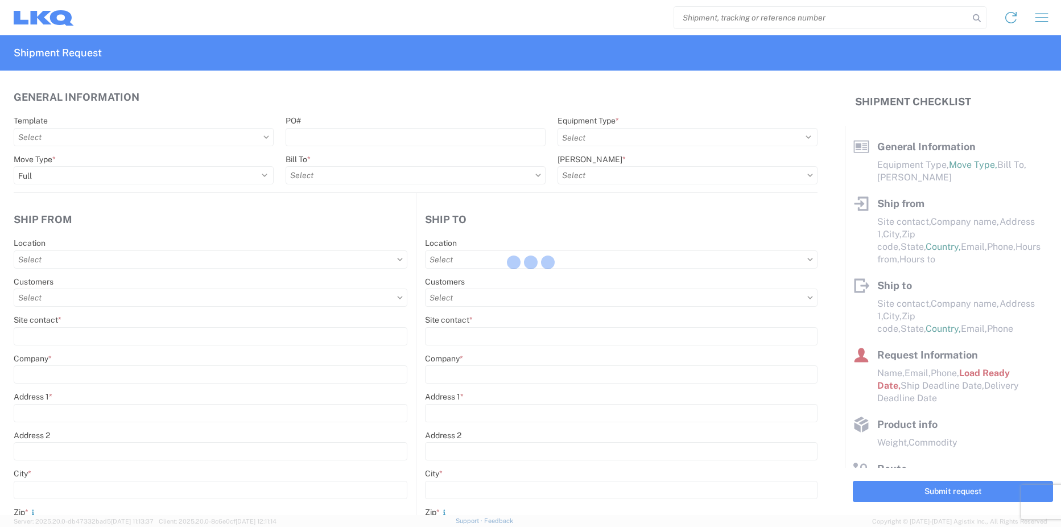
type textarea "PLEASE LOAD AS MANY ENGINES & TRANS AS YOU CAN WEIGHT PERMITTED"
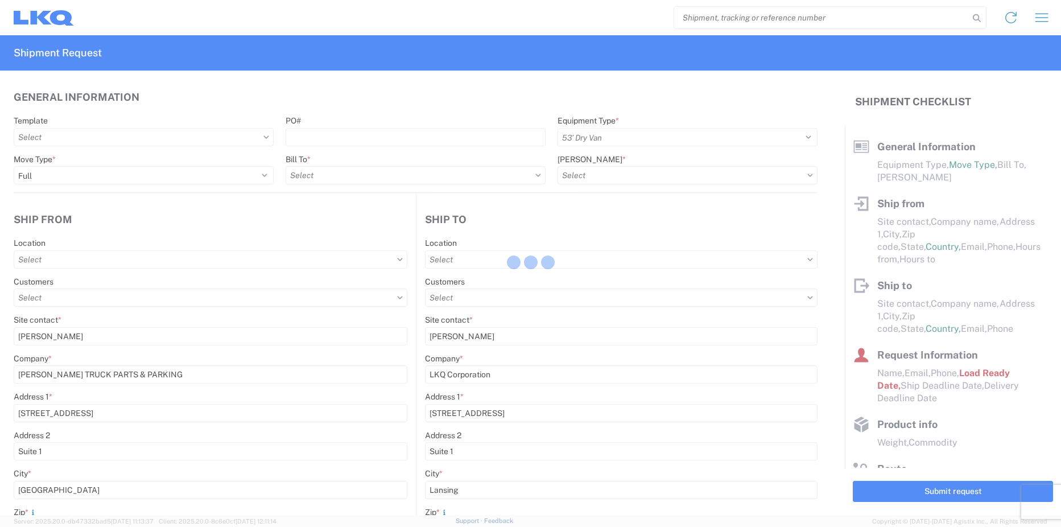
select select
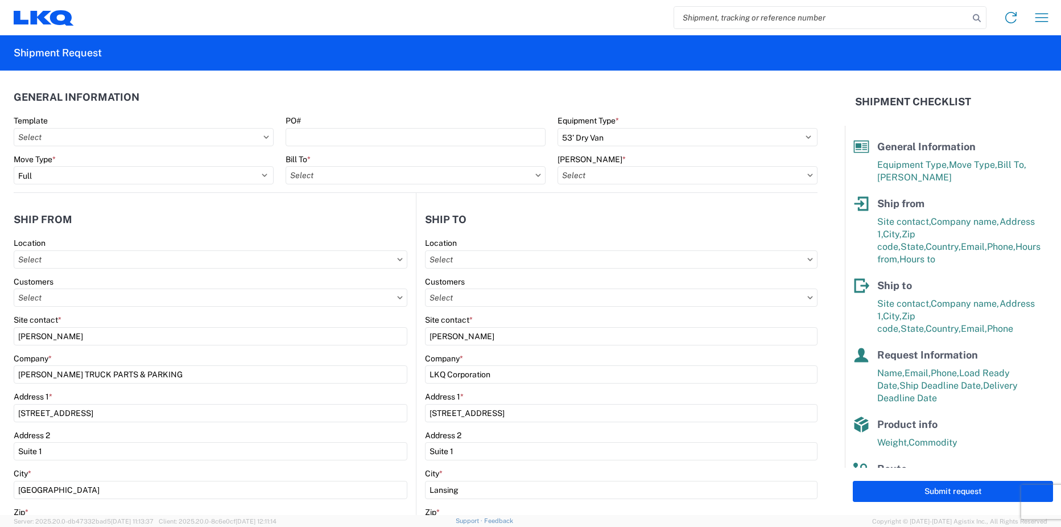
type input "1810 - LKQ Heavy Duty Truck Core"
type input "1810-1100-50180-0000 - 1810 Freight In - Heavy Truck"
type input "1810 - LKQ Heavy Duty Truck Core"
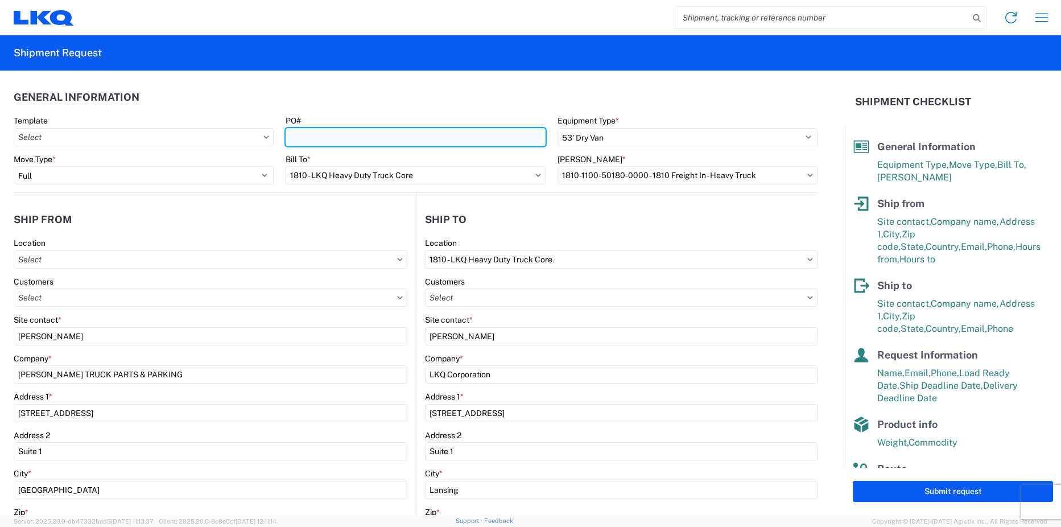
click at [325, 137] on input "PO#" at bounding box center [416, 137] width 260 height 18
type input "BH/RUSSFISHER/INV#10846-1"
select select
click at [422, 139] on input "BH/RUSSFISHER/INV#10846-1" at bounding box center [416, 137] width 260 height 18
type input "BH/RUSSFISHER/INV#10846-2"
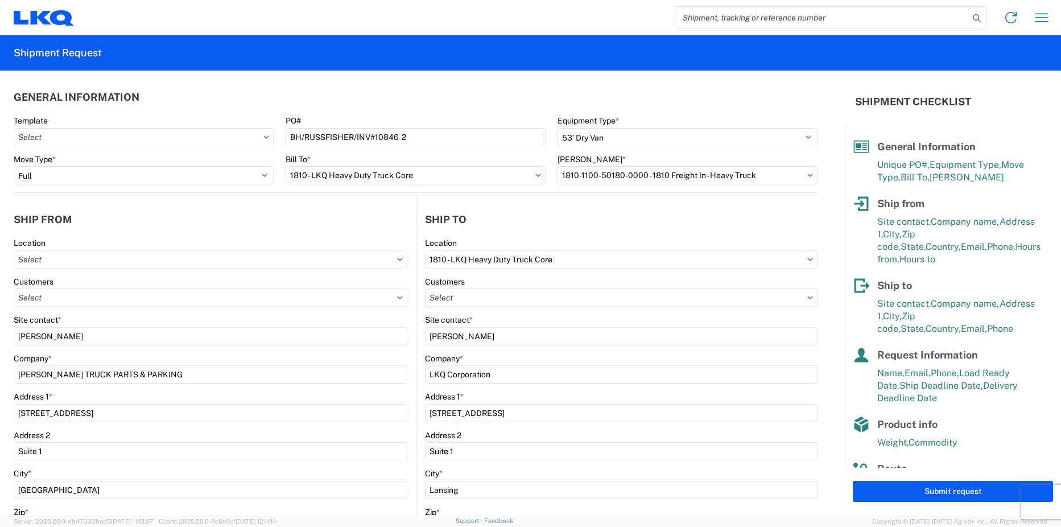
click at [579, 90] on header "General Information" at bounding box center [416, 97] width 804 height 26
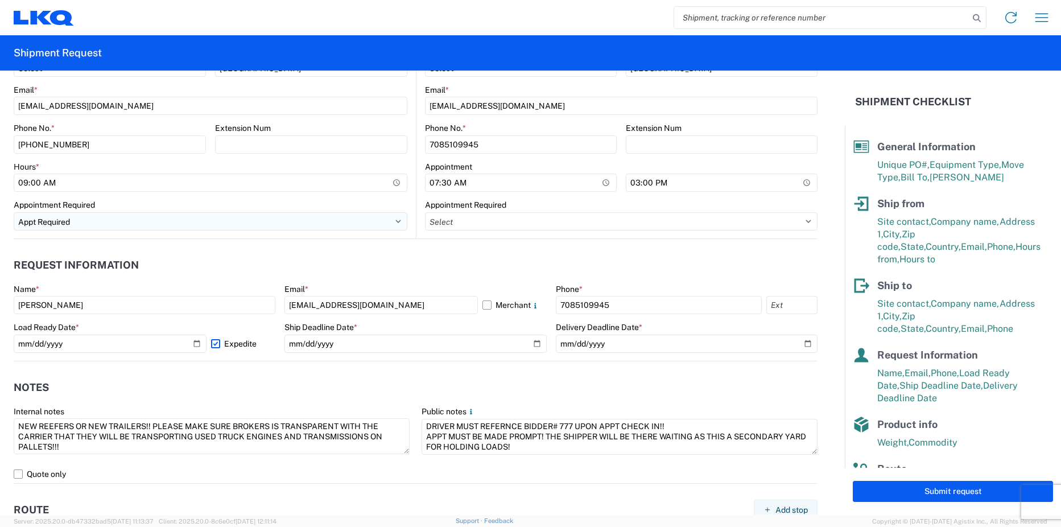
scroll to position [455, 0]
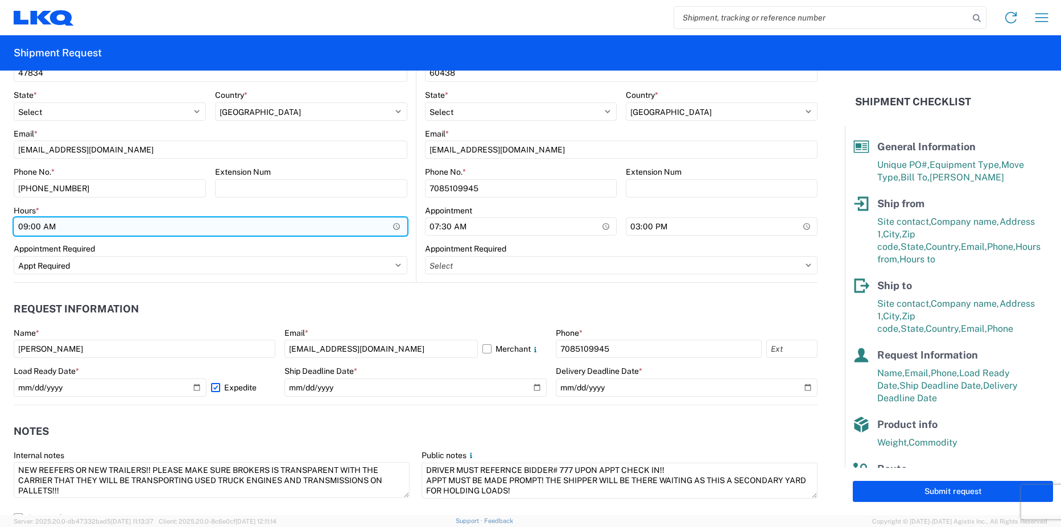
click at [27, 225] on input "09:00:00" at bounding box center [211, 226] width 394 height 18
type input "10:00"
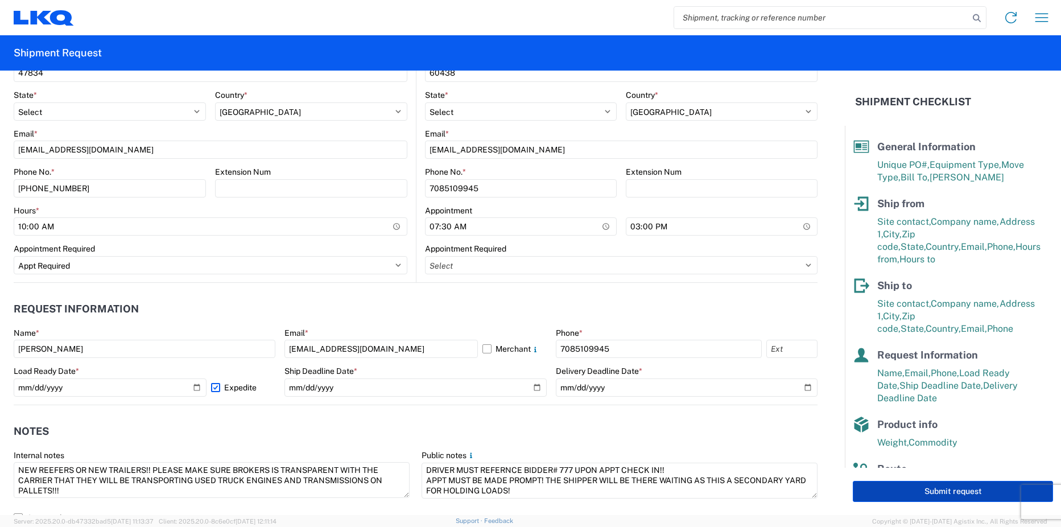
click at [939, 485] on button "Submit request" at bounding box center [953, 491] width 200 height 21
